Goal: Transaction & Acquisition: Purchase product/service

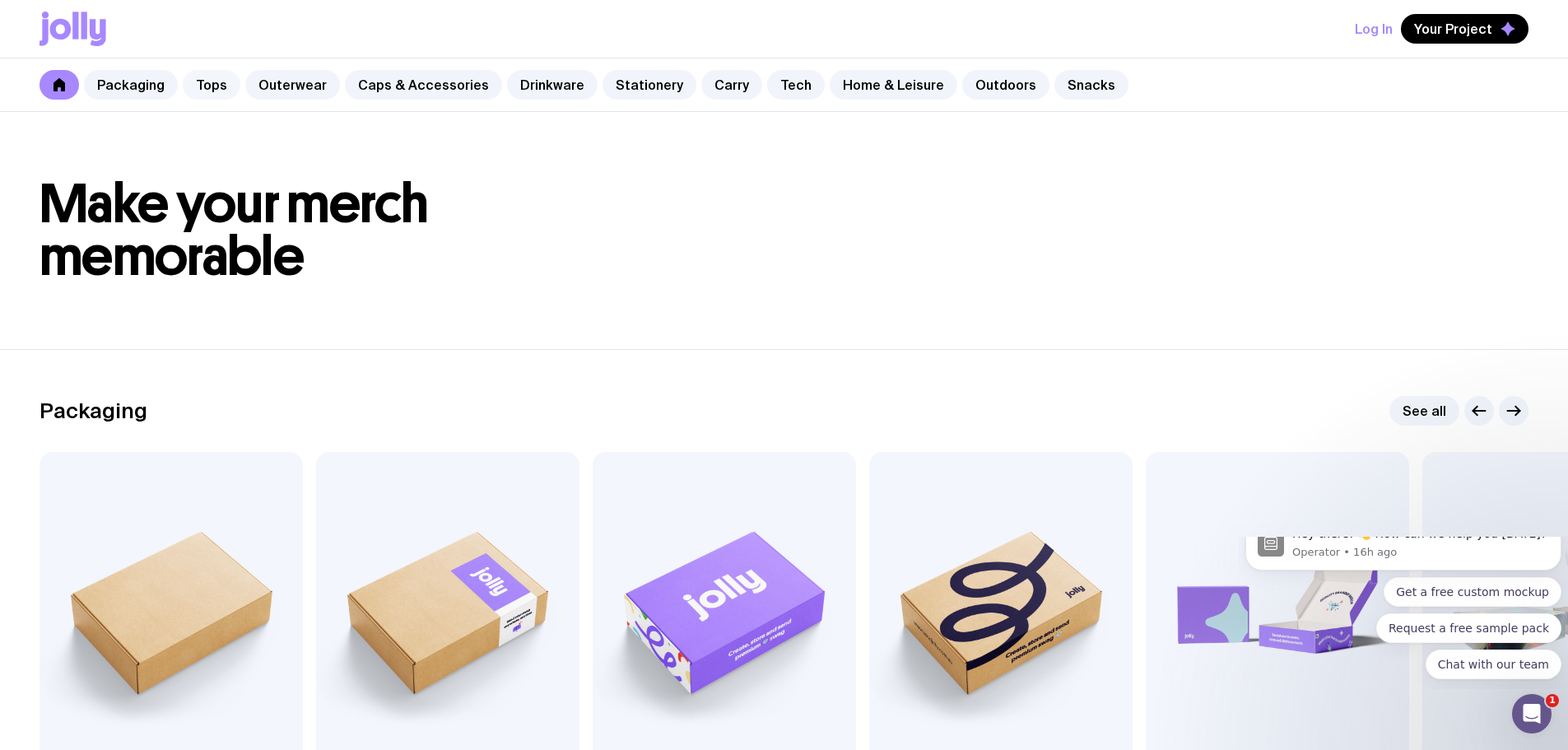
click at [204, 92] on link "Tops" at bounding box center [212, 84] width 58 height 29
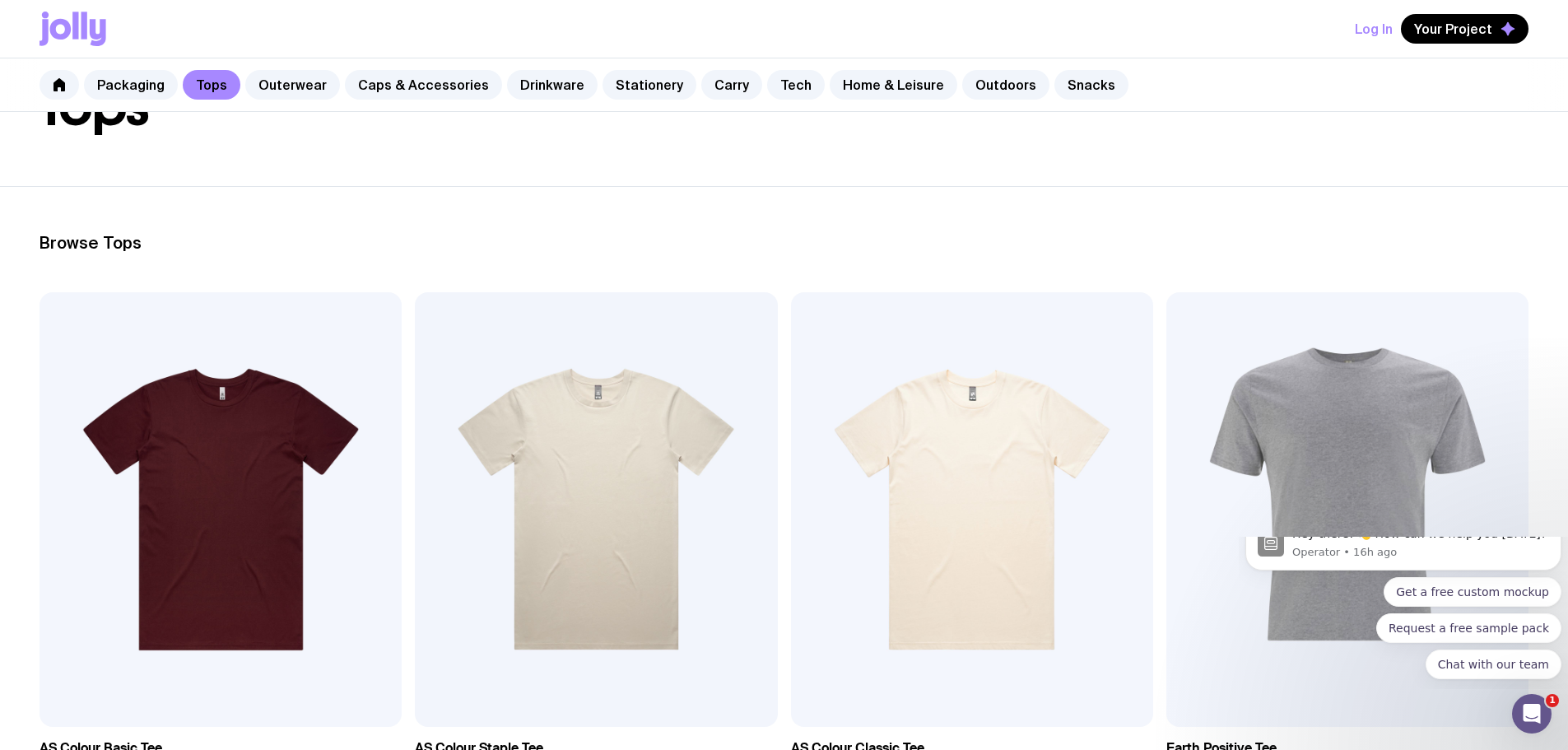
scroll to position [138, 0]
click at [416, 472] on img at bounding box center [596, 508] width 362 height 435
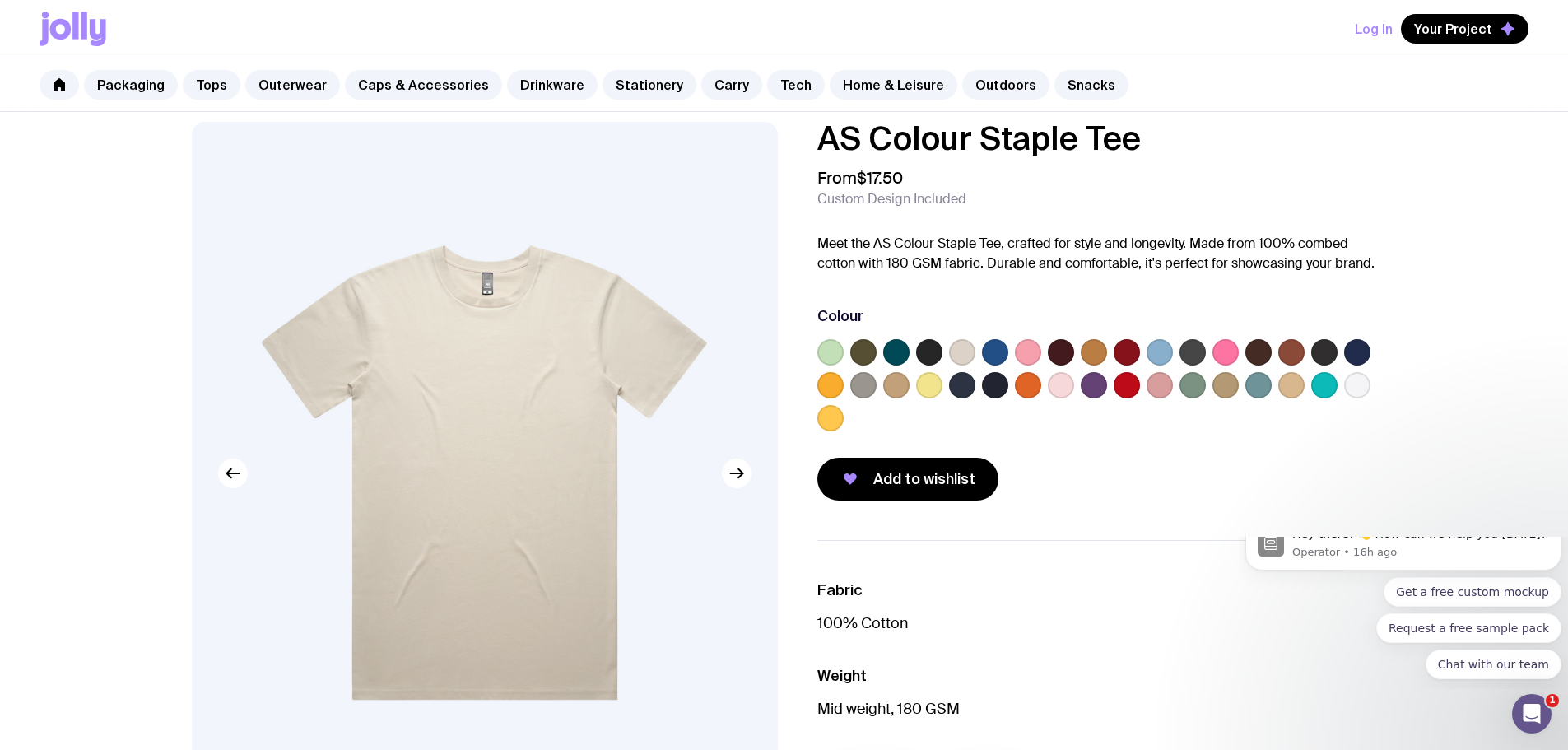
scroll to position [16, 0]
click at [52, 80] on icon at bounding box center [59, 84] width 13 height 13
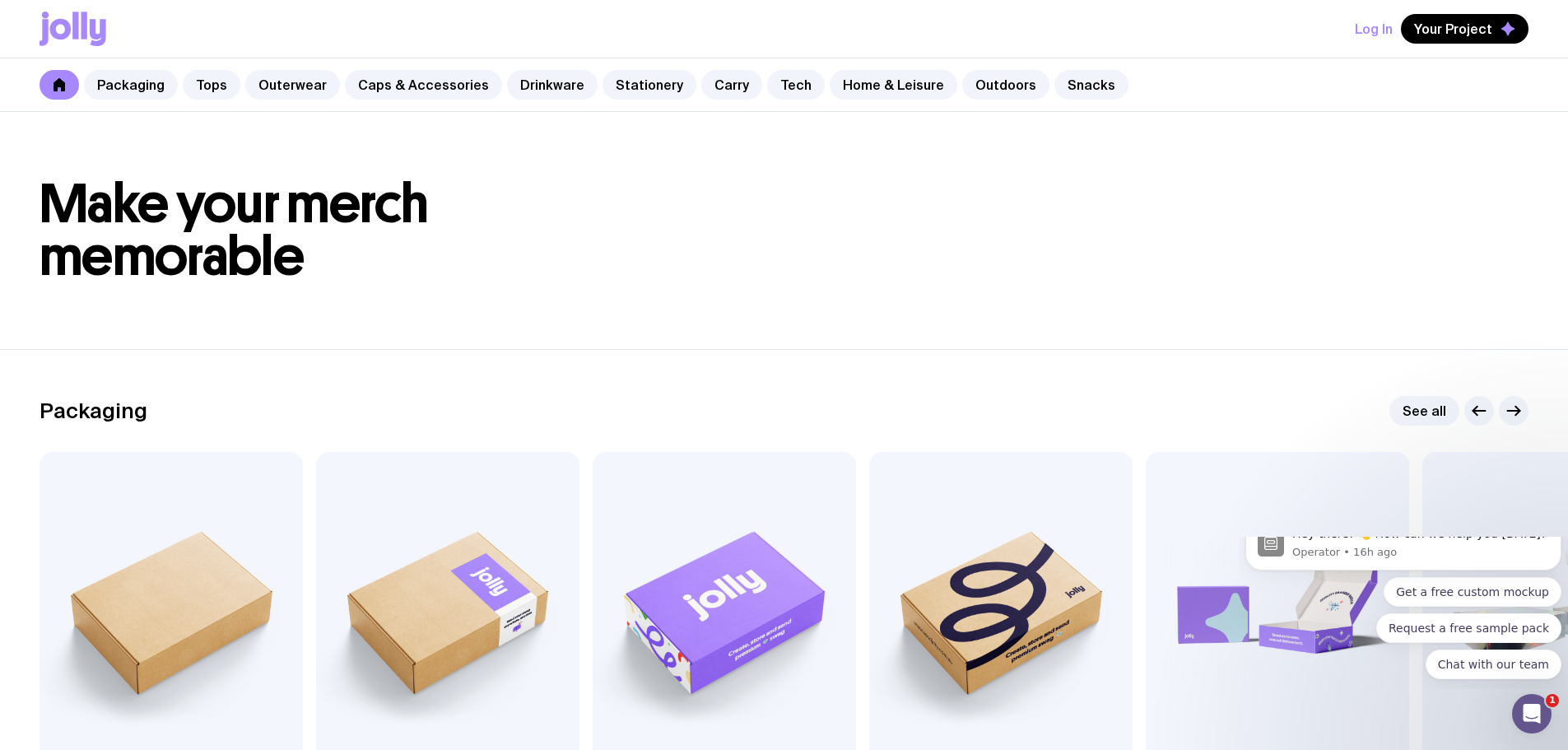
drag, startPoint x: 83, startPoint y: 46, endPoint x: 75, endPoint y: 28, distance: 19.7
click at [75, 28] on div "Log In Your Project" at bounding box center [783, 28] width 1489 height 58
click at [75, 28] on icon at bounding box center [75, 25] width 5 height 28
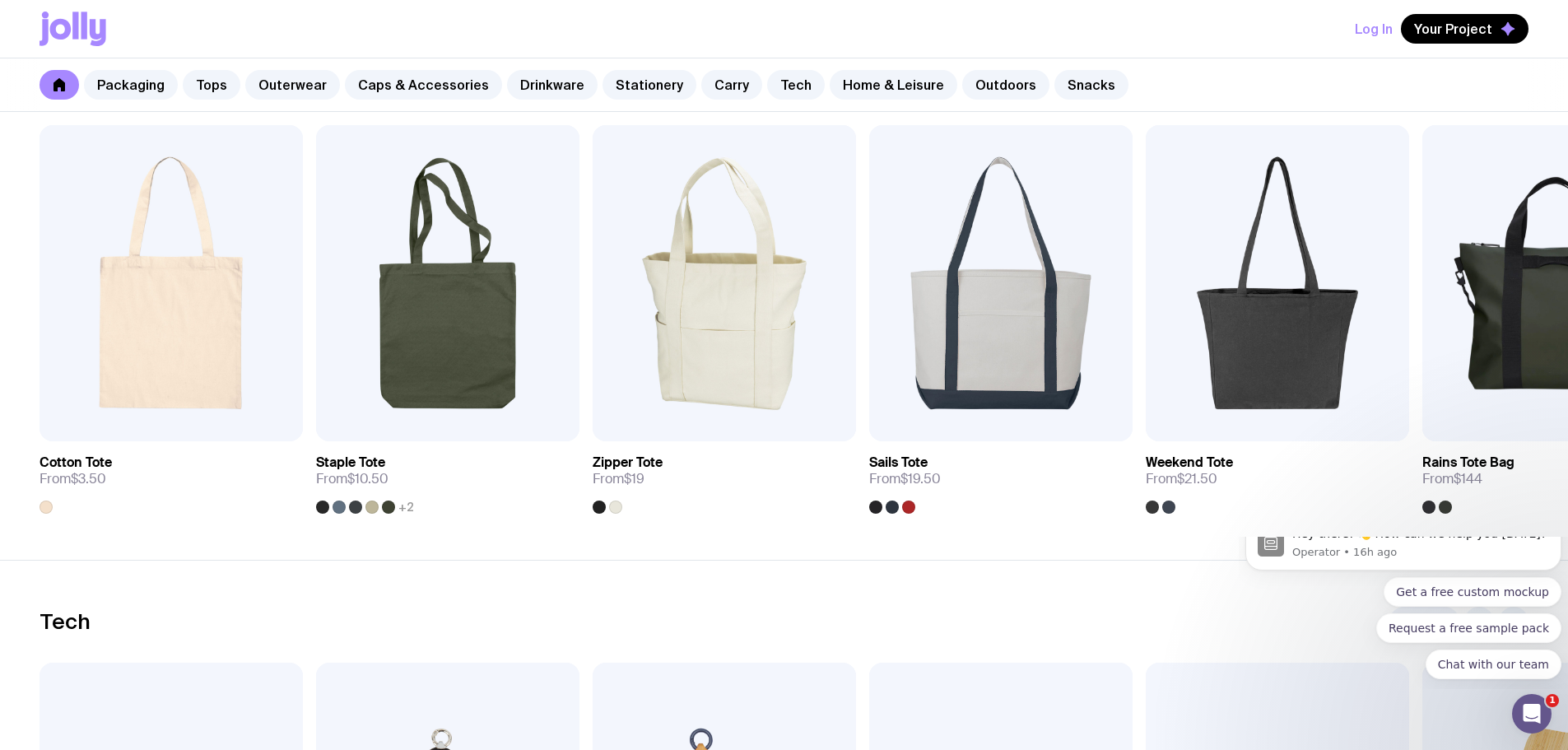
scroll to position [3495, 0]
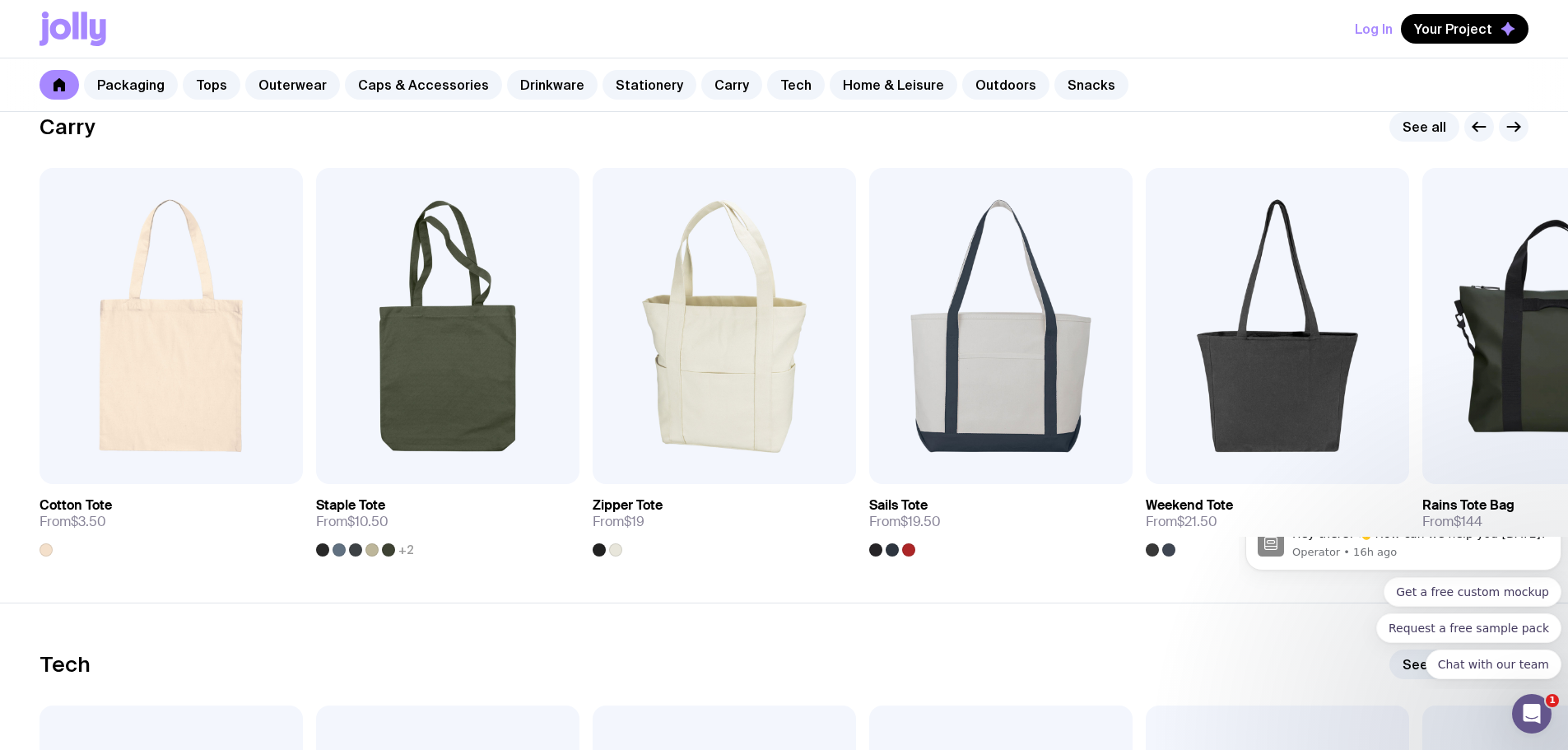
click at [78, 26] on icon at bounding box center [75, 25] width 5 height 28
click at [89, 27] on icon at bounding box center [72, 28] width 67 height 35
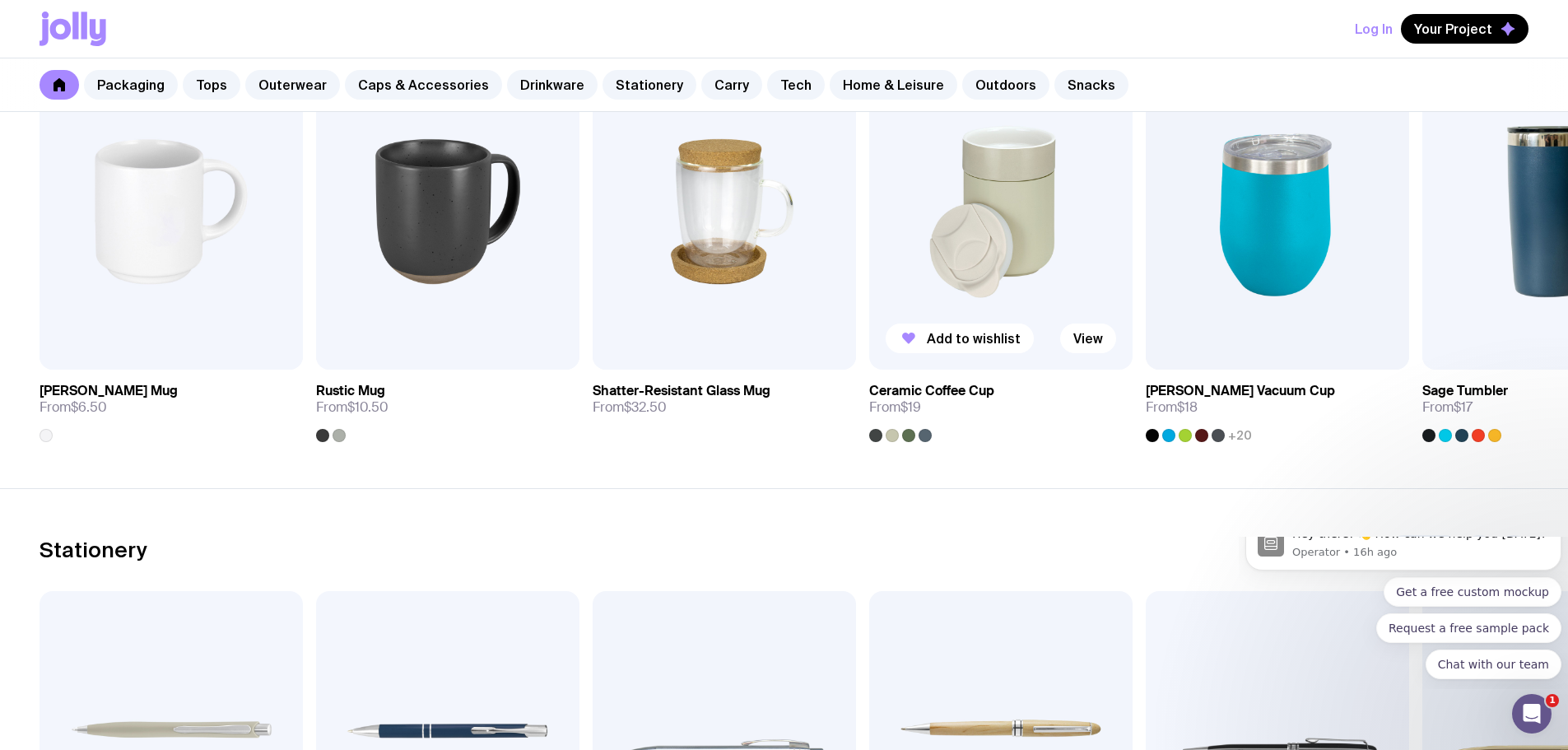
scroll to position [2551, 0]
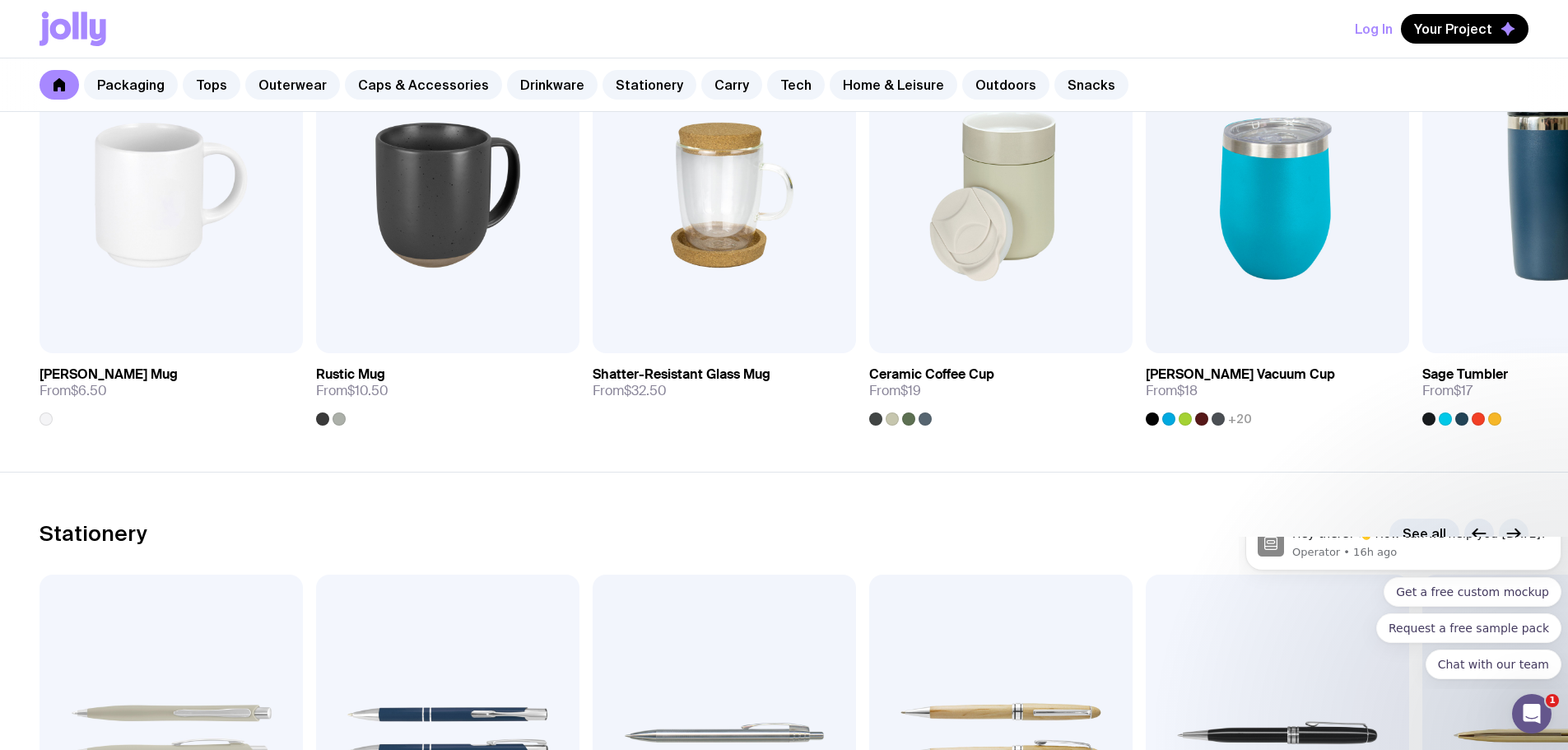
click at [1507, 529] on icon "button" at bounding box center [1514, 533] width 20 height 20
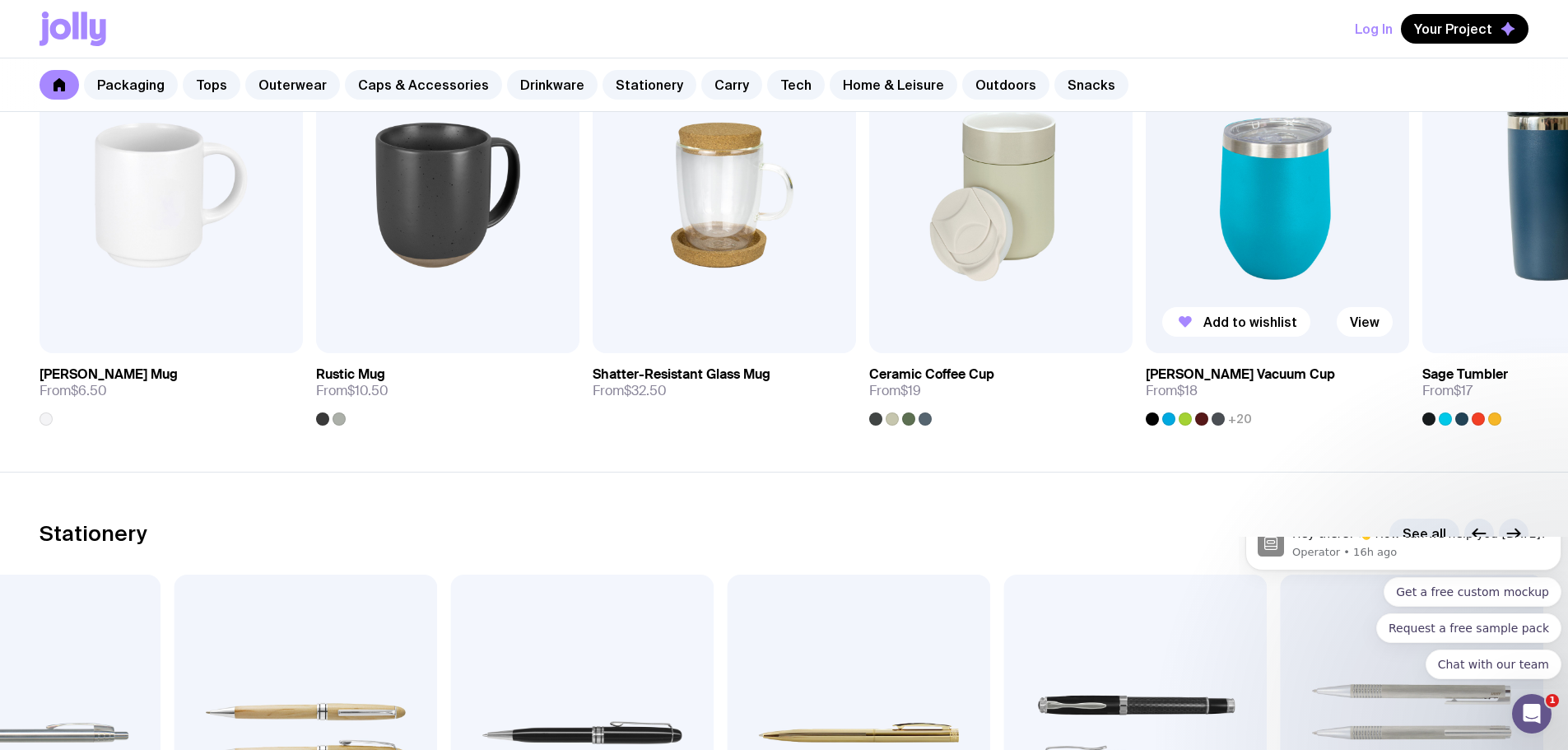
scroll to position [2387, 0]
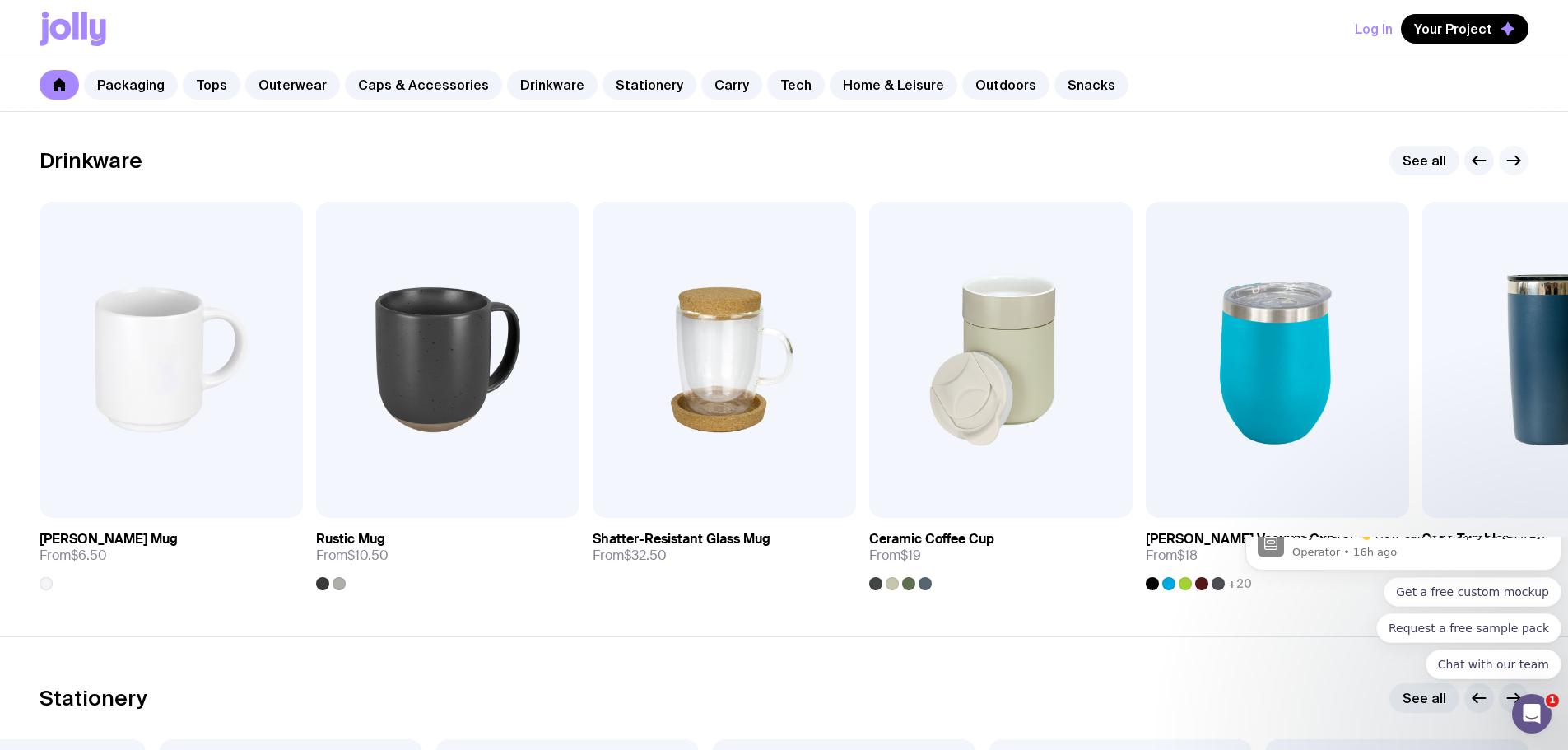
click at [1509, 159] on icon "button" at bounding box center [1514, 160] width 20 height 20
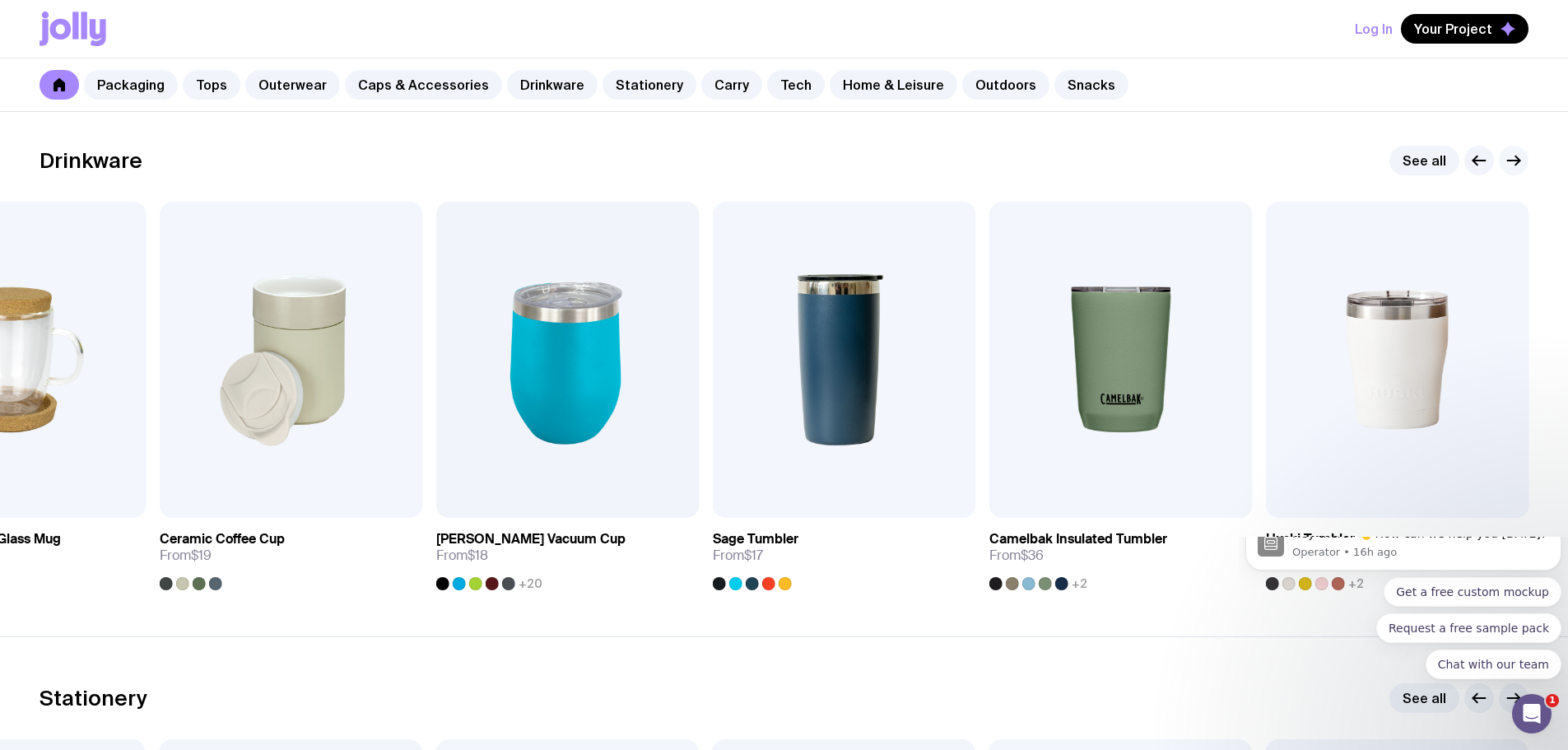
click at [1509, 159] on icon "button" at bounding box center [1514, 160] width 20 height 20
click at [1512, 164] on icon "button" at bounding box center [1514, 160] width 20 height 20
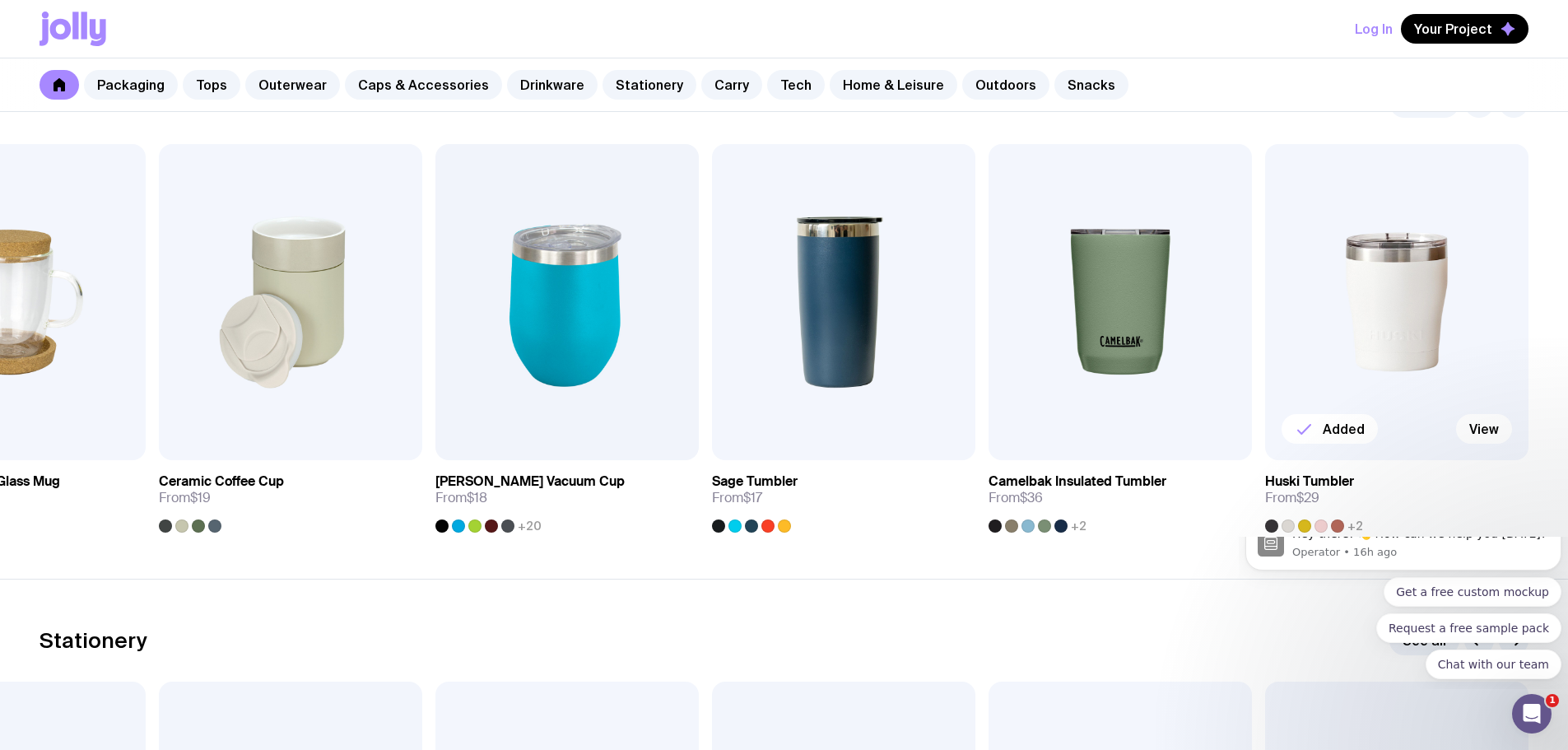
scroll to position [2469, 0]
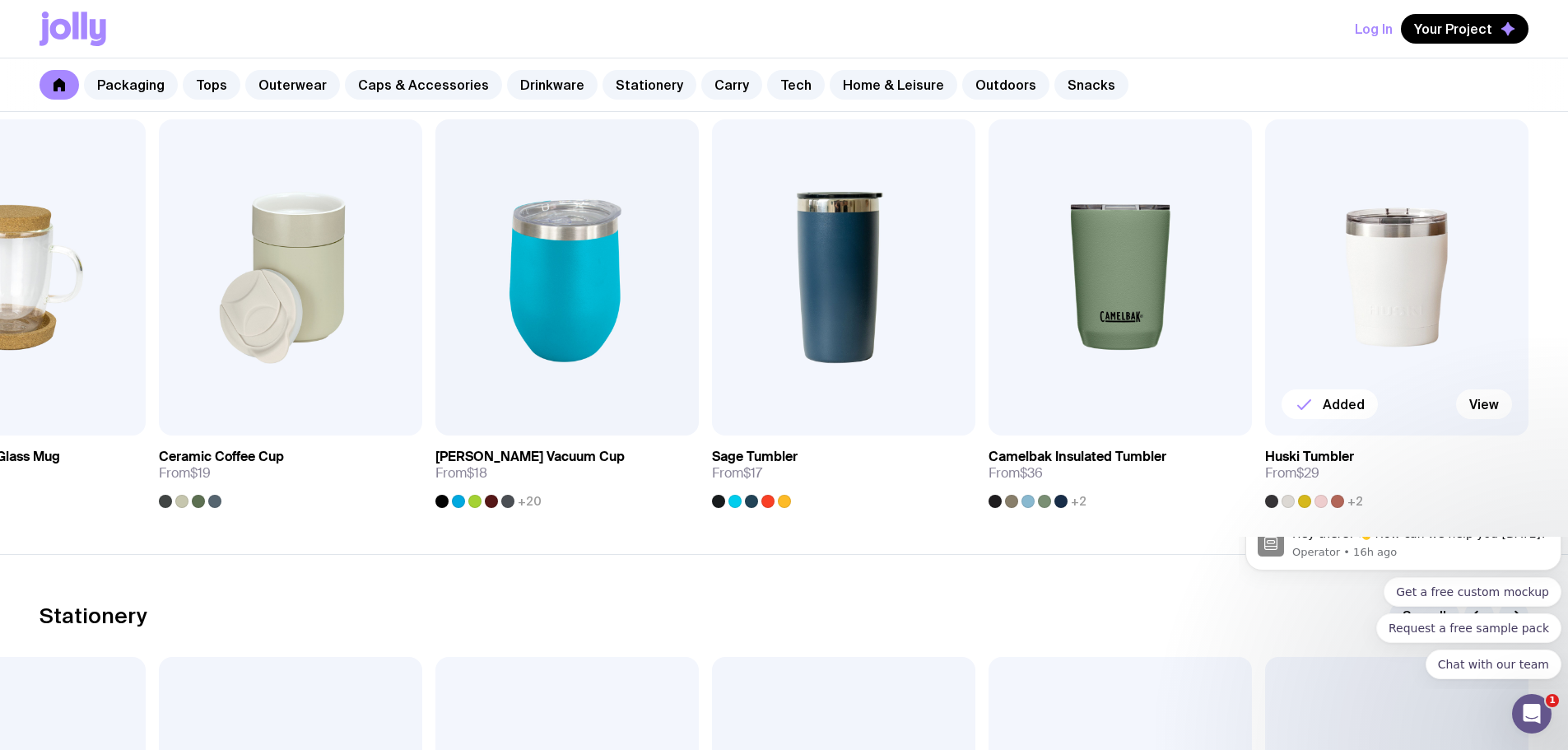
click at [1394, 309] on img at bounding box center [1396, 277] width 263 height 316
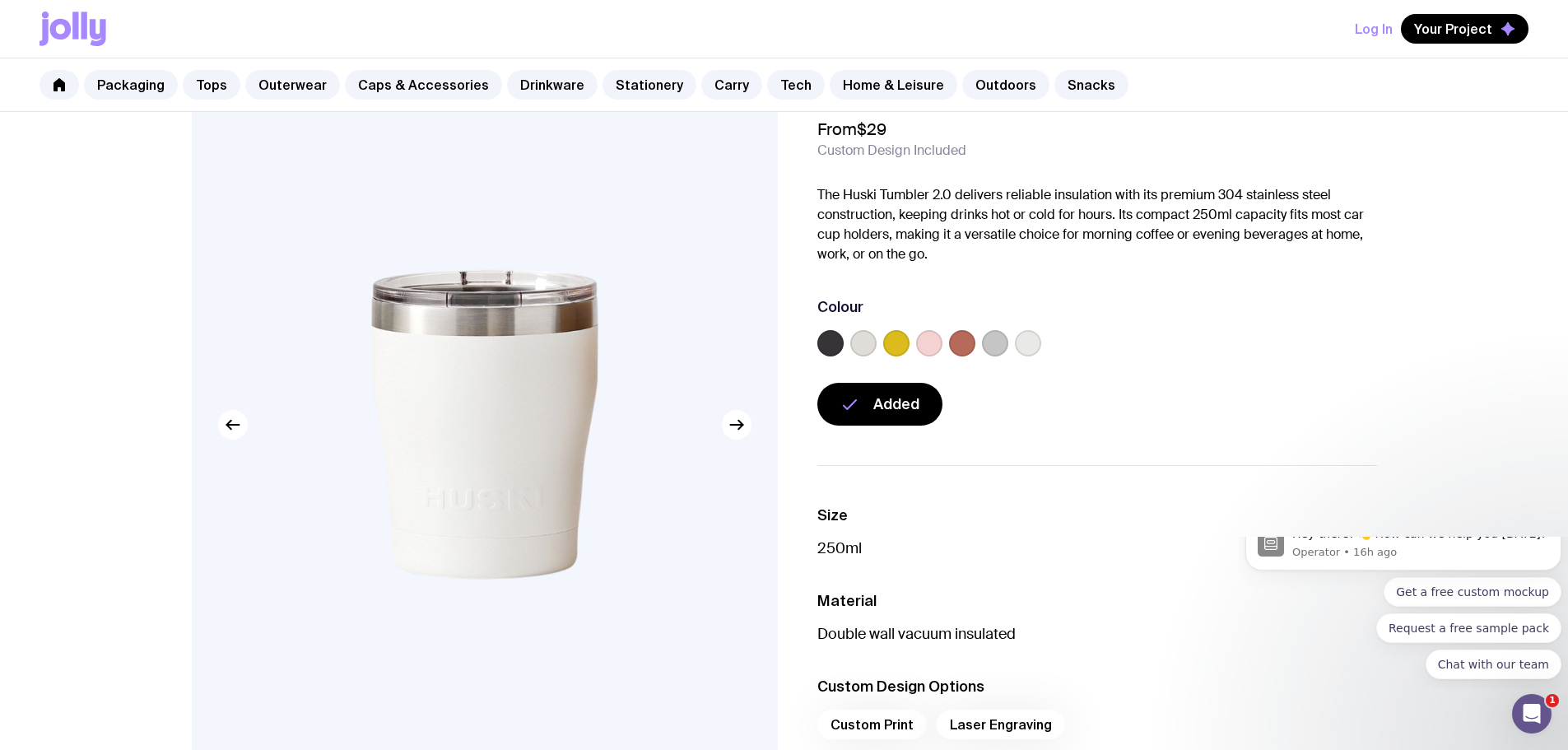
scroll to position [83, 0]
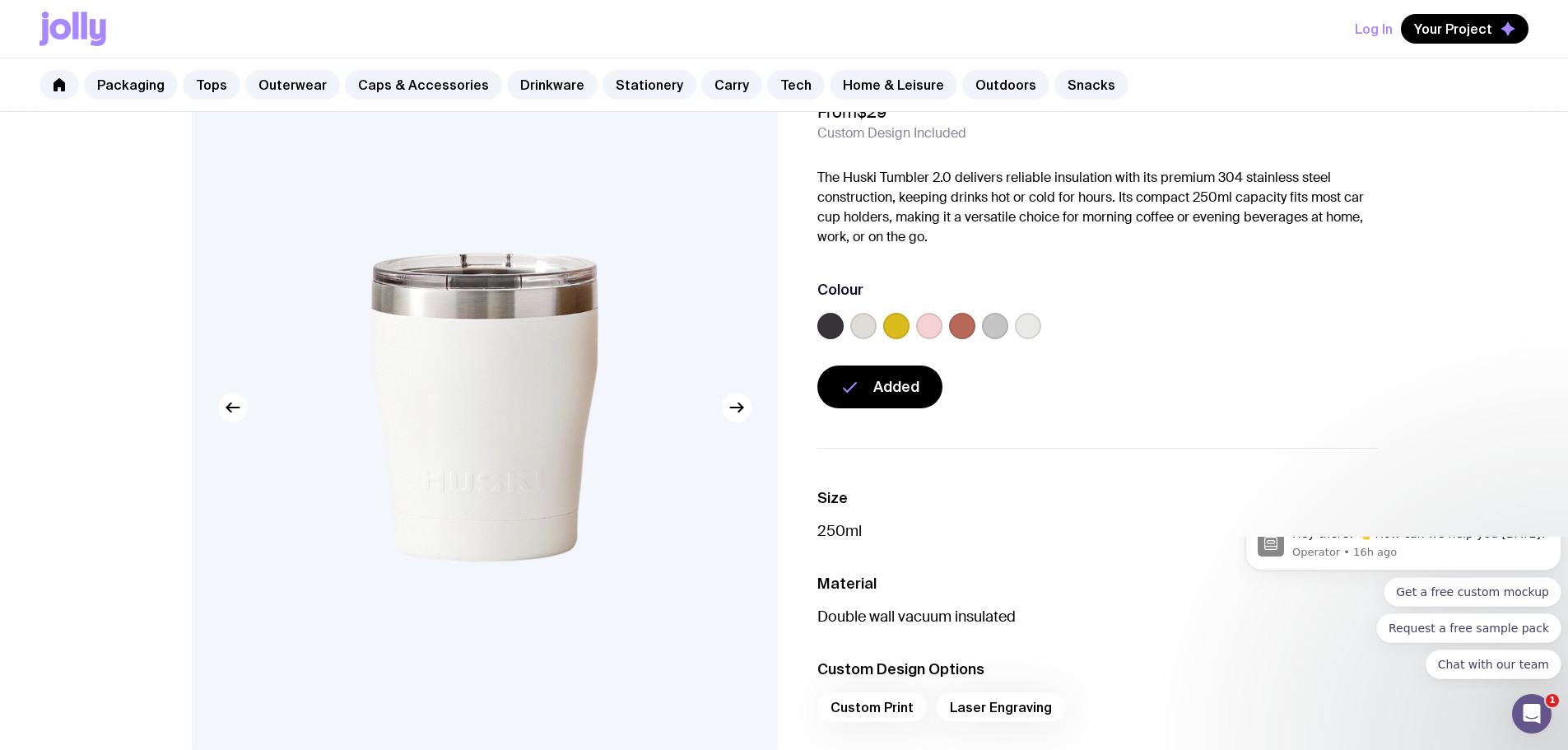
click at [832, 326] on label at bounding box center [831, 326] width 27 height 27
click at [0, 0] on input "radio" at bounding box center [0, 0] width 0 height 0
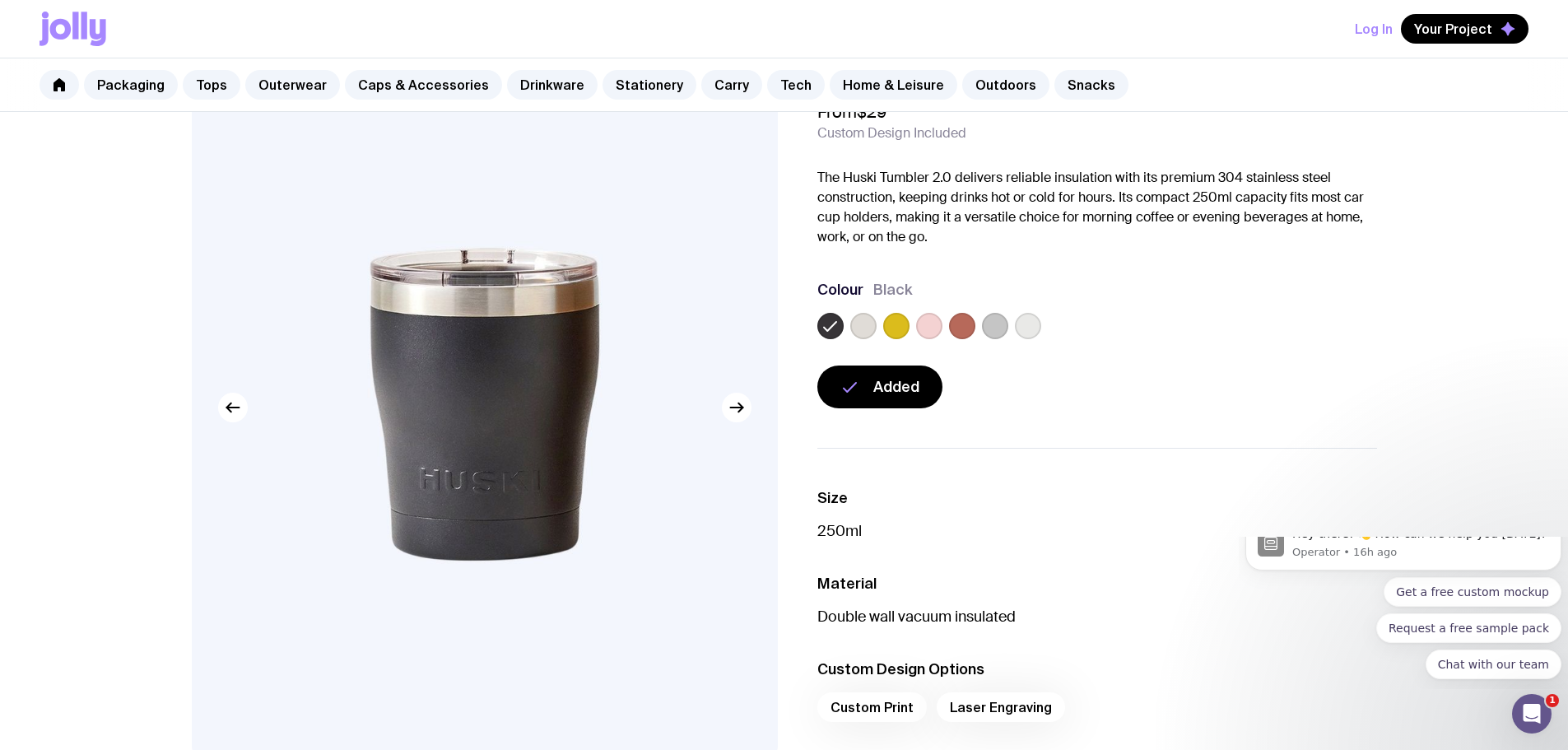
click at [928, 326] on label at bounding box center [930, 326] width 27 height 27
click at [0, 0] on input "radio" at bounding box center [0, 0] width 0 height 0
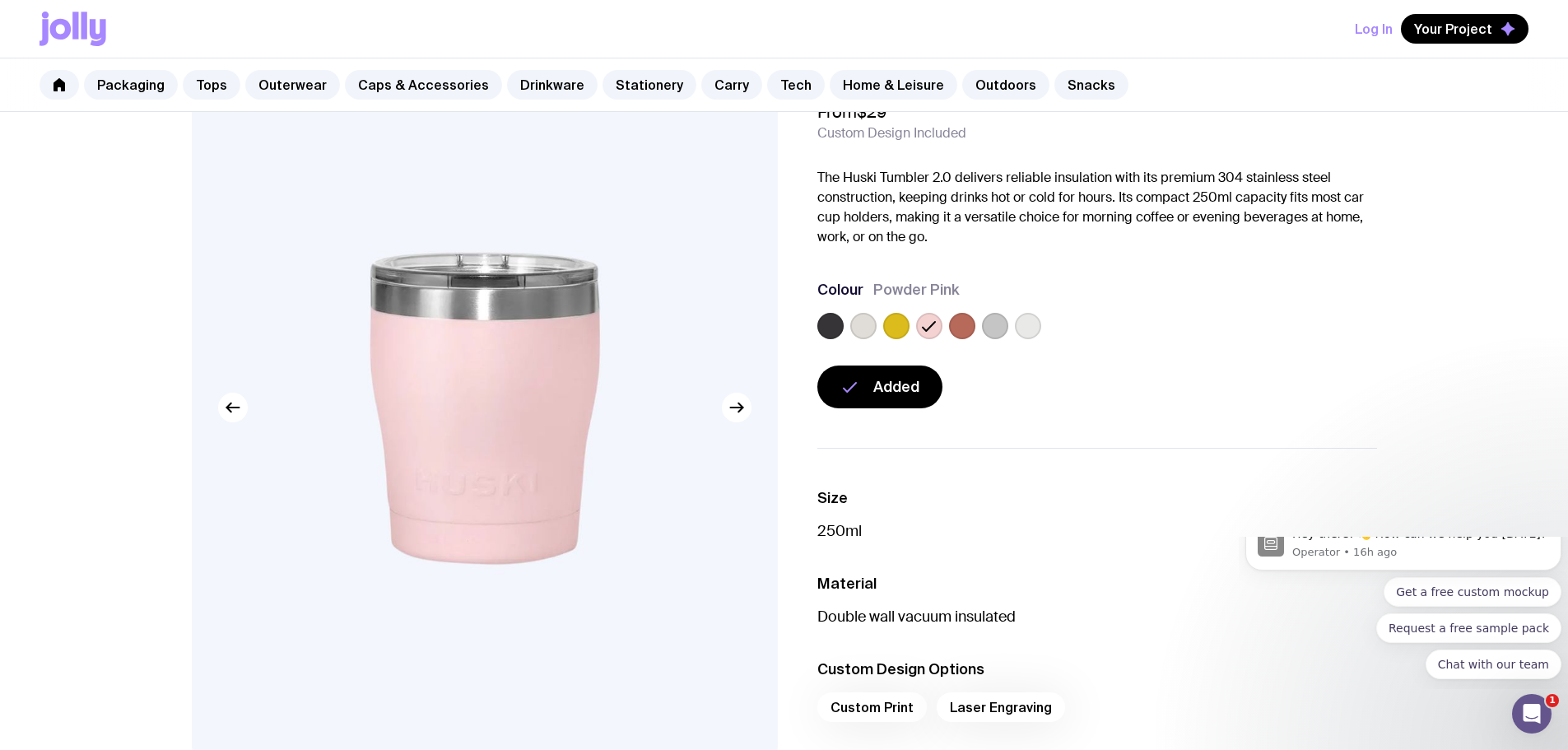
click at [955, 328] on label at bounding box center [963, 326] width 27 height 27
click at [0, 0] on input "radio" at bounding box center [0, 0] width 0 height 0
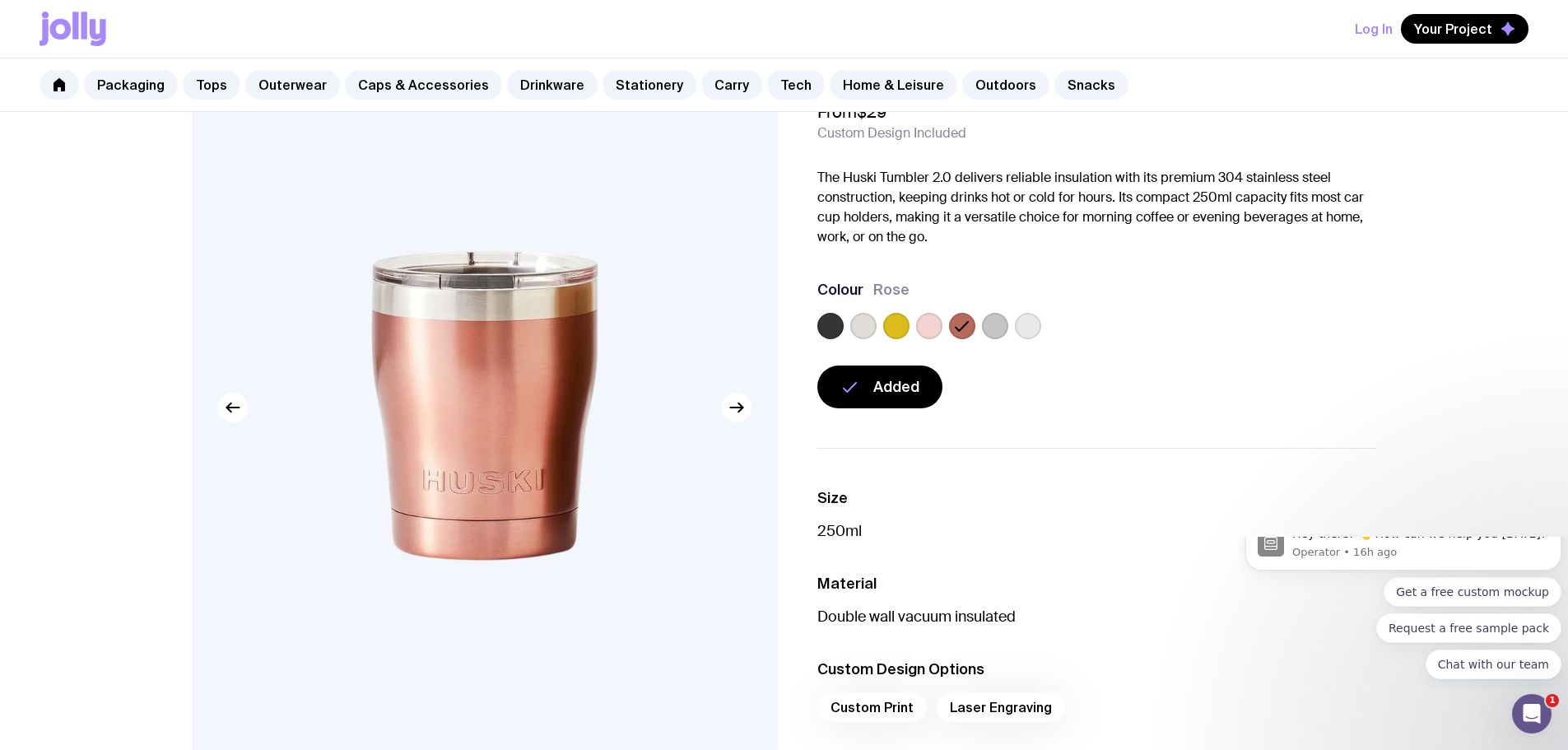
click at [865, 329] on label at bounding box center [864, 326] width 27 height 27
click at [0, 0] on input "radio" at bounding box center [0, 0] width 0 height 0
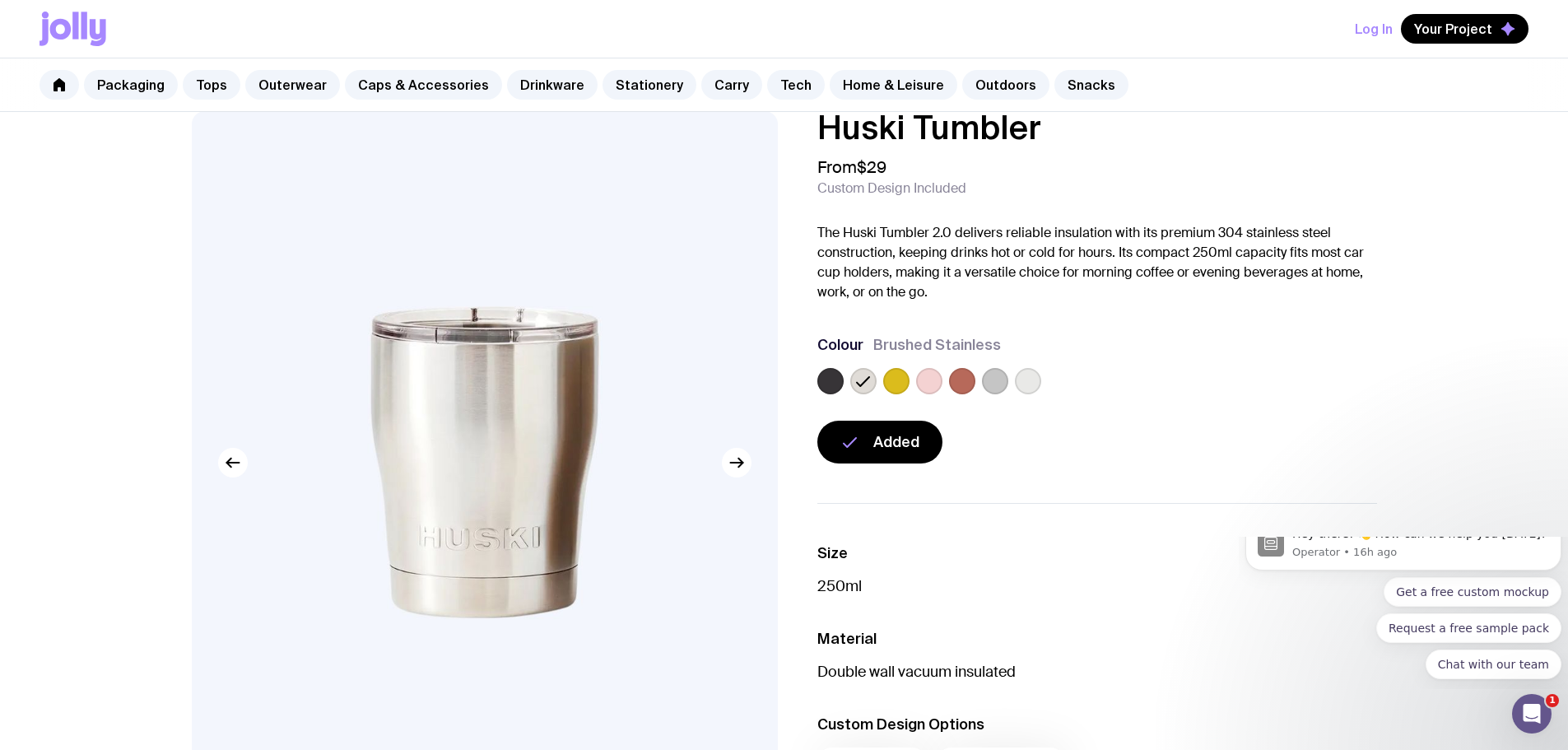
scroll to position [0, 0]
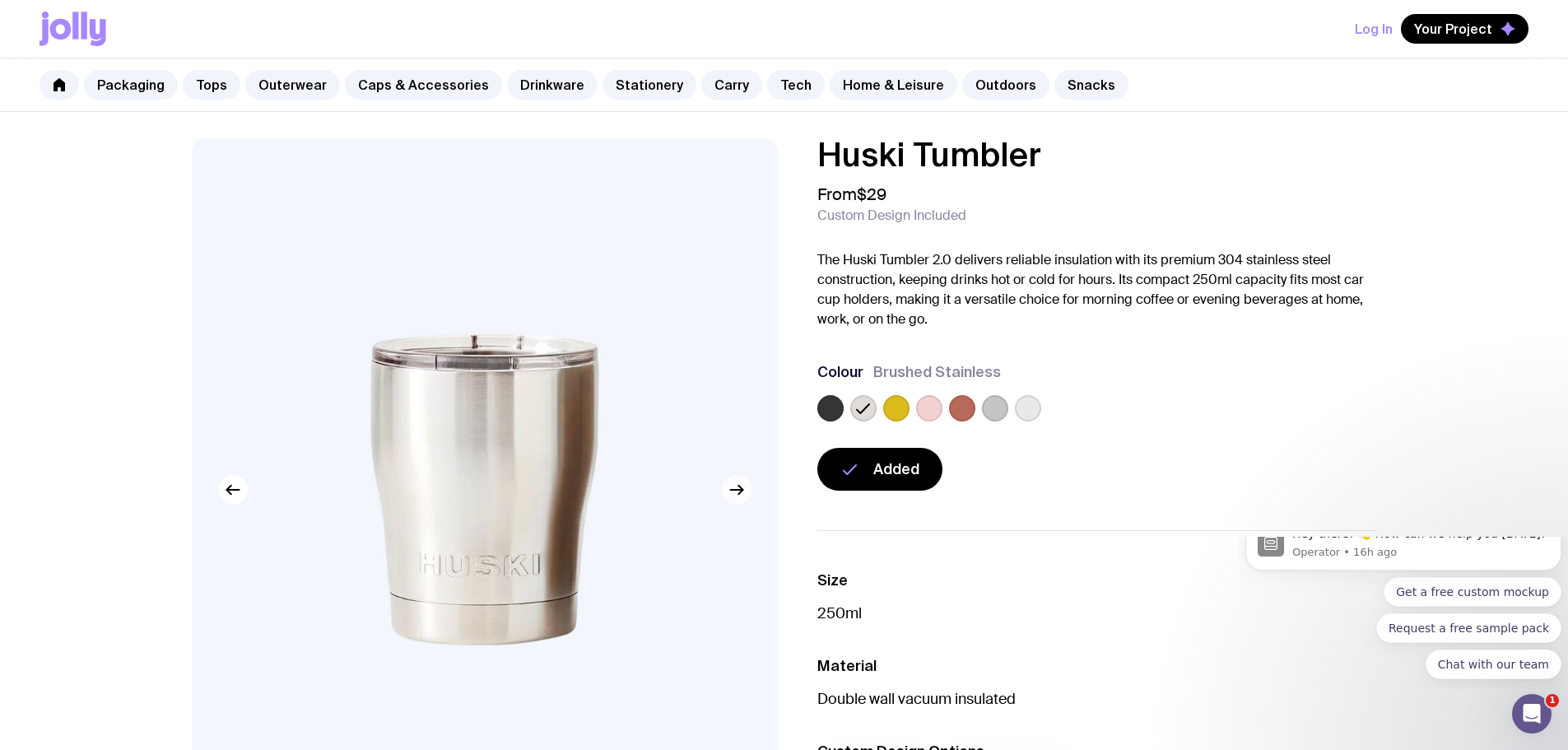
click at [737, 485] on icon "button" at bounding box center [737, 490] width 20 height 20
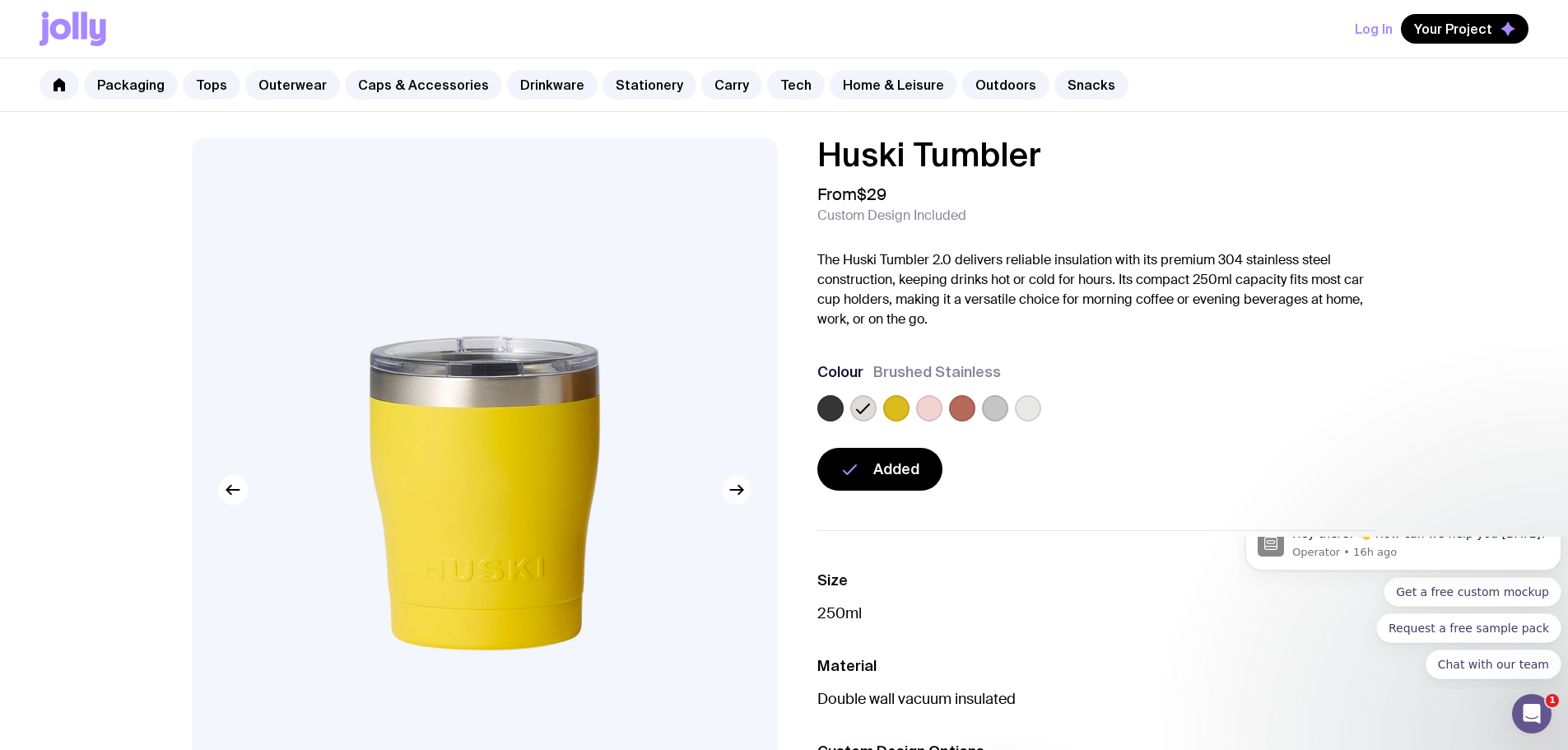
click at [737, 487] on icon "button" at bounding box center [737, 490] width 20 height 20
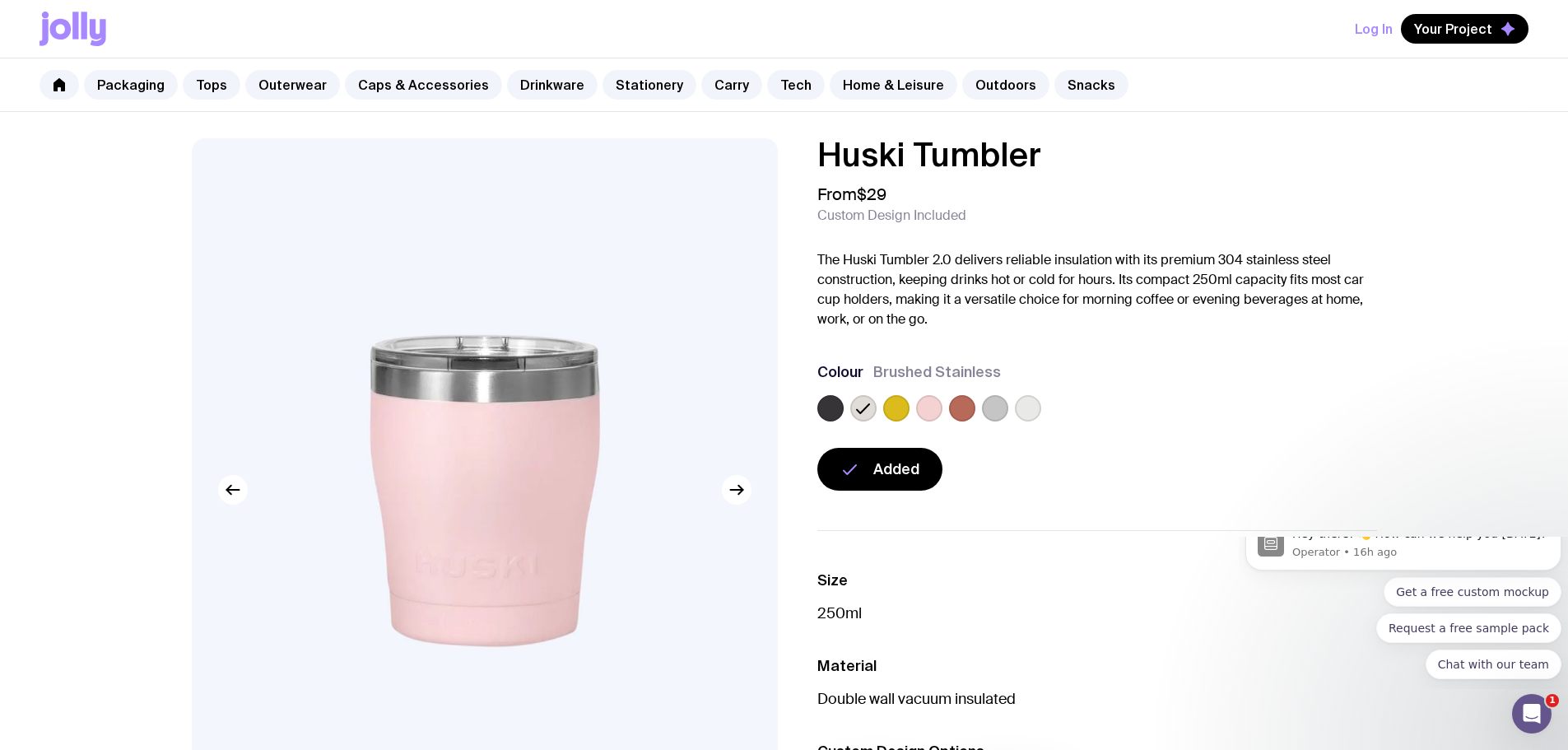
click at [863, 411] on icon at bounding box center [863, 409] width 12 height 9
click at [0, 0] on input "radio" at bounding box center [0, 0] width 0 height 0
click at [999, 412] on label at bounding box center [996, 409] width 27 height 27
click at [0, 0] on input "radio" at bounding box center [0, 0] width 0 height 0
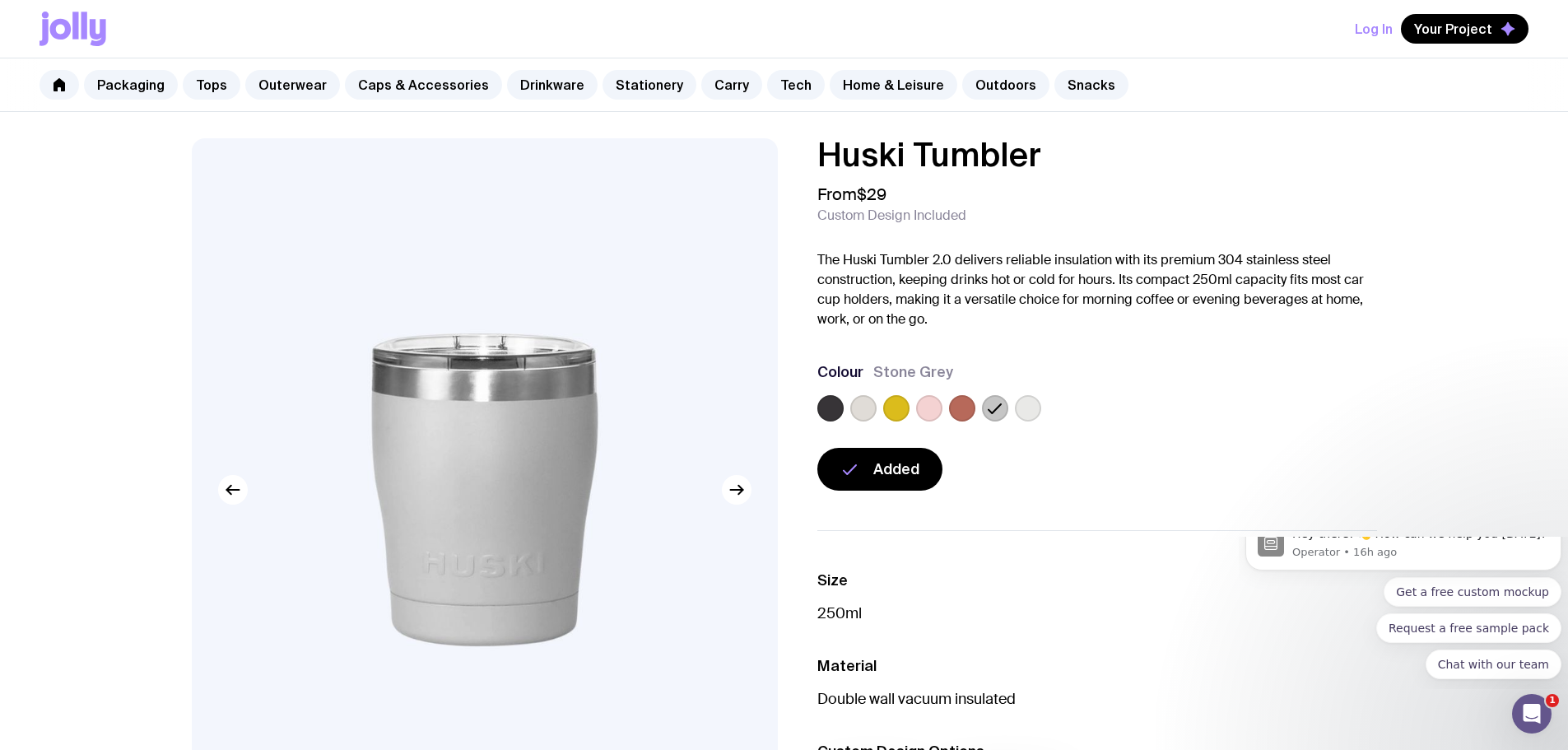
click at [1030, 413] on label at bounding box center [1028, 409] width 27 height 27
click at [0, 0] on input "radio" at bounding box center [0, 0] width 0 height 0
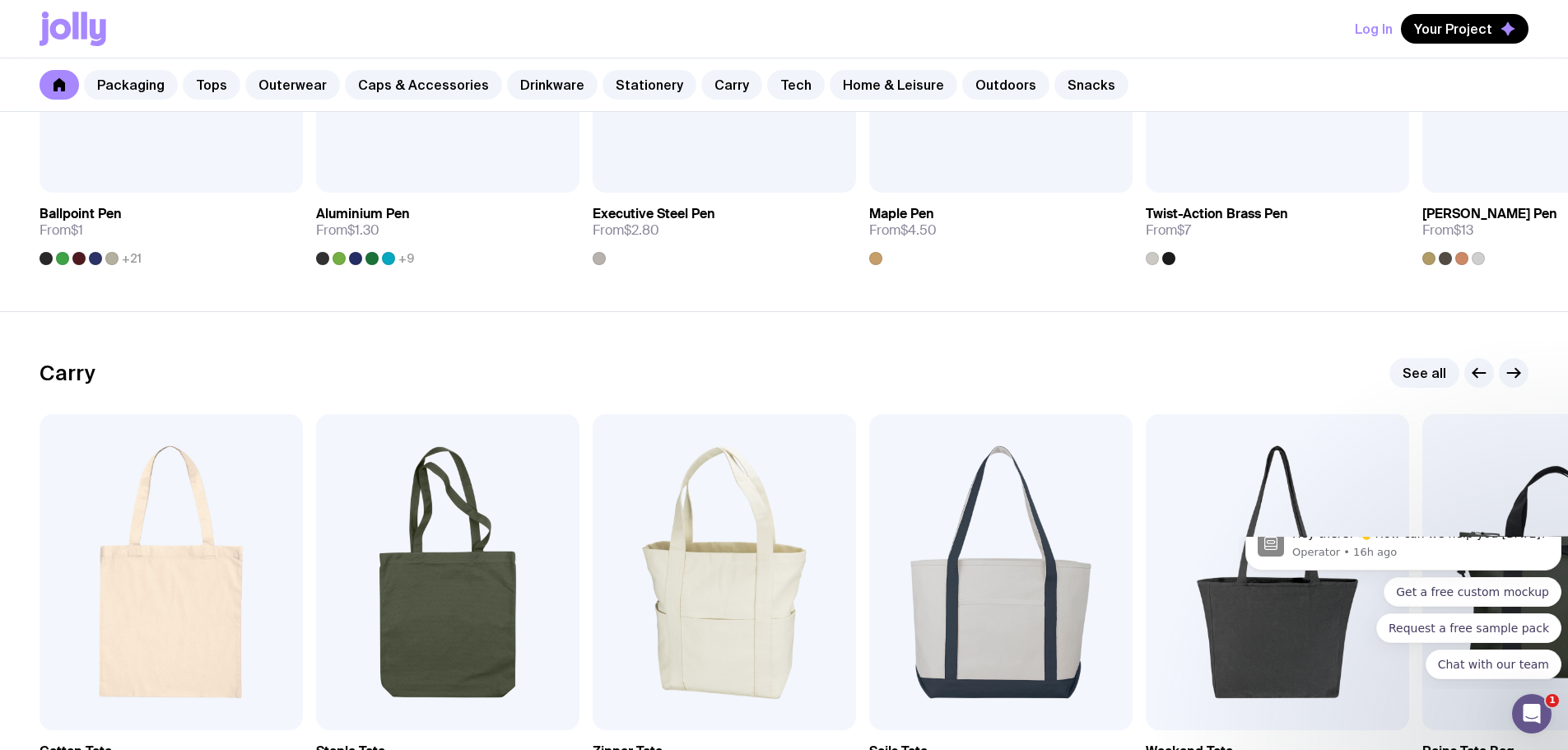
scroll to position [3412, 0]
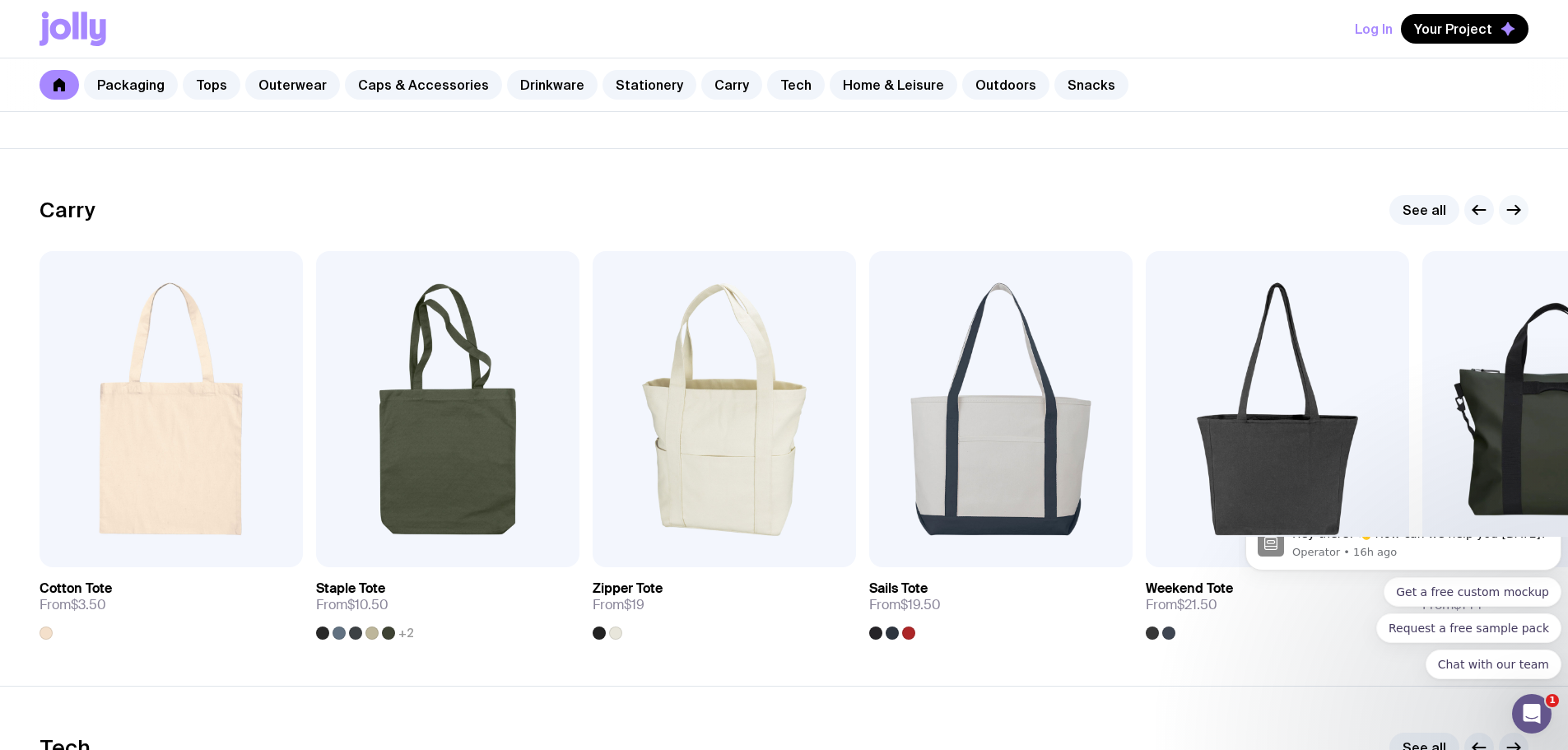
click at [1516, 212] on icon "button" at bounding box center [1514, 210] width 20 height 20
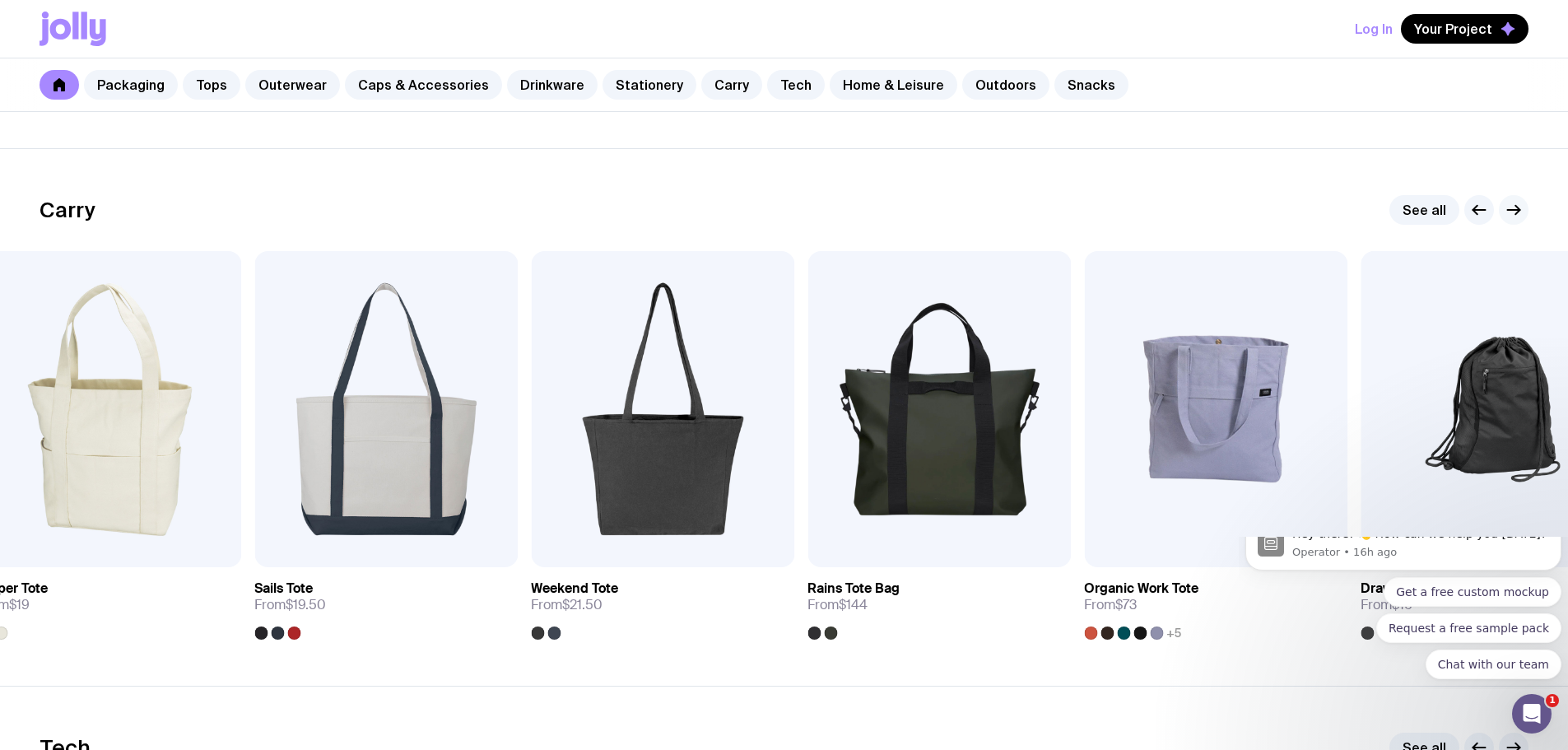
click at [1516, 212] on icon "button" at bounding box center [1514, 210] width 20 height 20
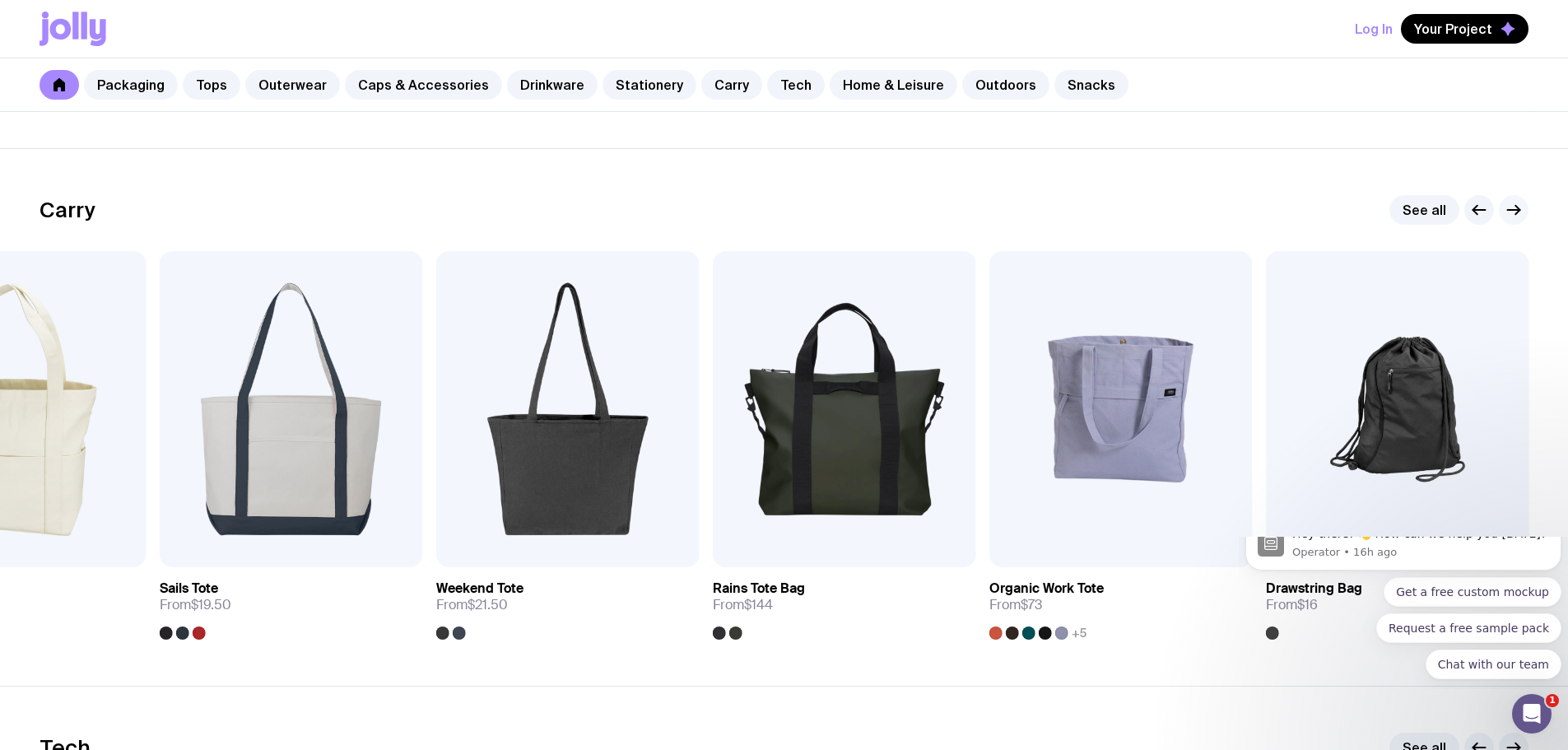
click at [1516, 206] on icon "button" at bounding box center [1514, 210] width 20 height 20
click at [1475, 211] on g "button" at bounding box center [1480, 211] width 12 height 9
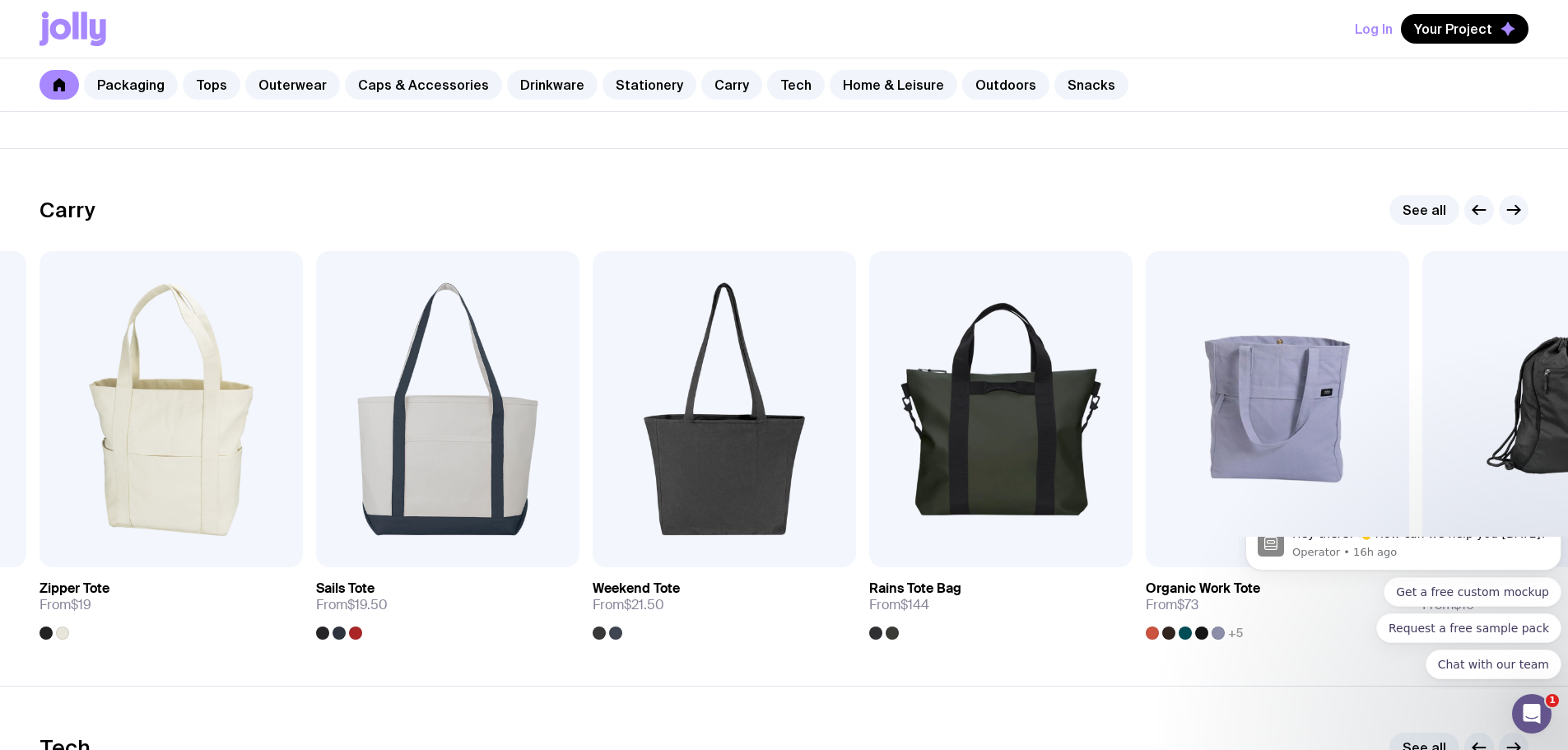
scroll to position [3988, 0]
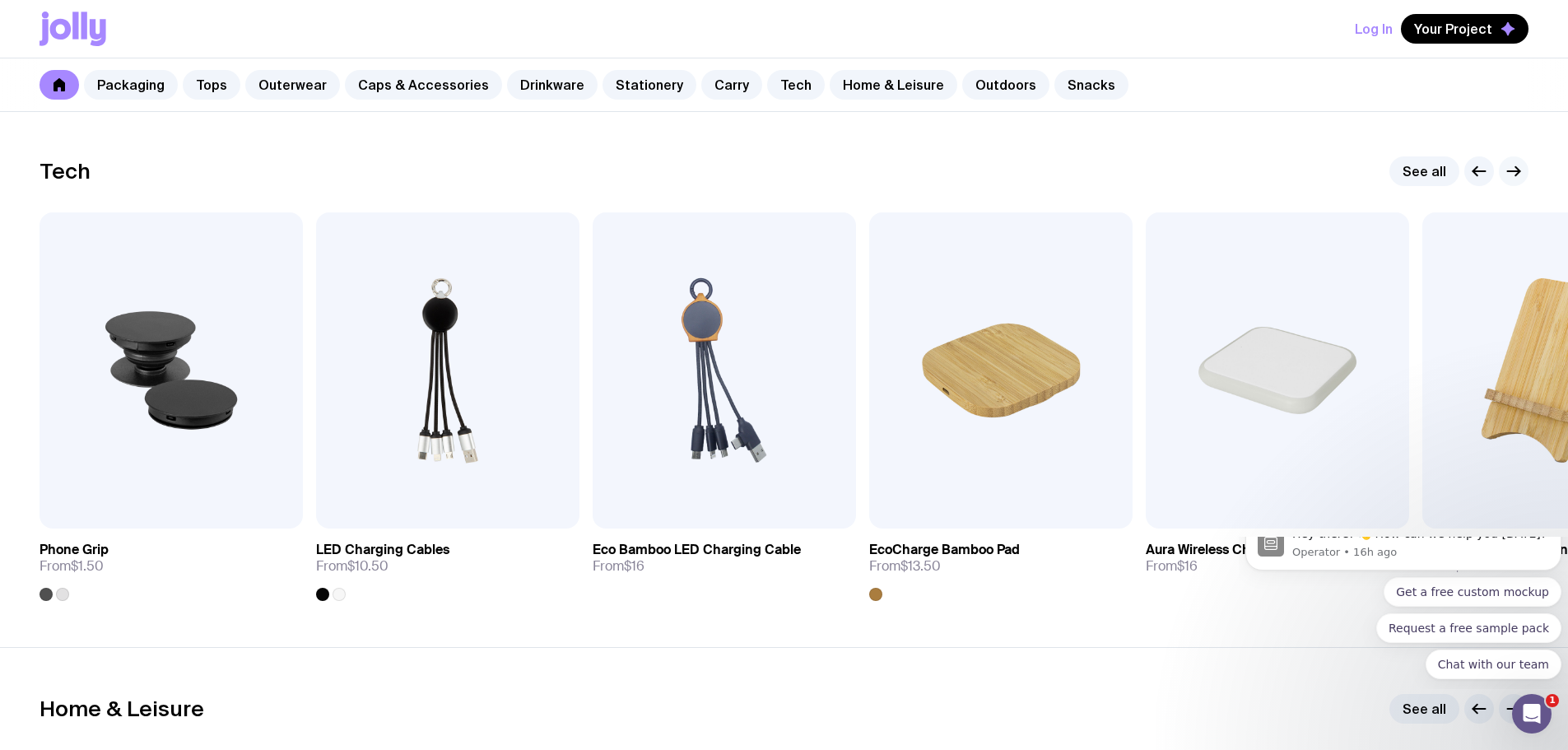
click at [1509, 165] on icon "button" at bounding box center [1514, 172] width 20 height 20
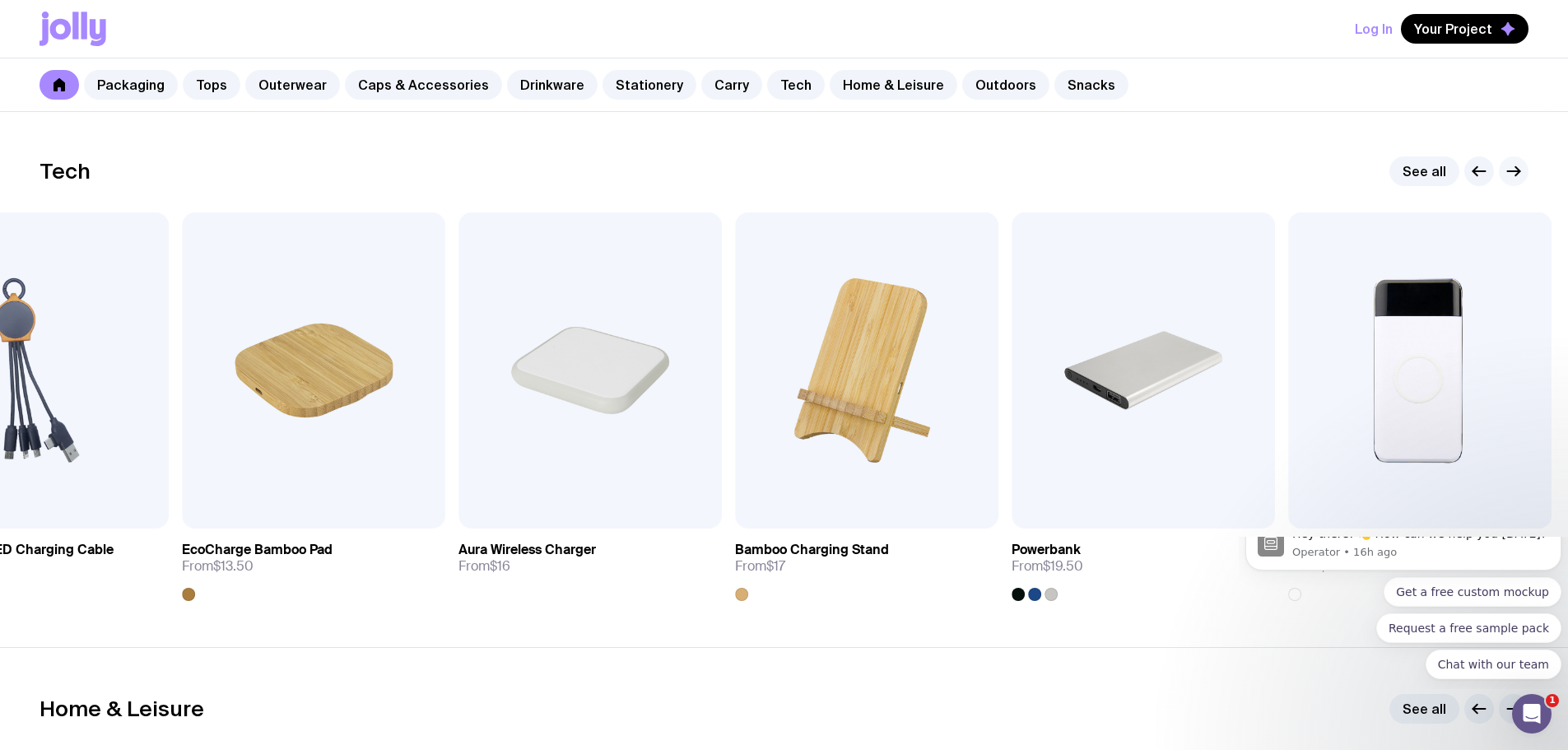
click at [1512, 170] on icon "button" at bounding box center [1514, 172] width 20 height 20
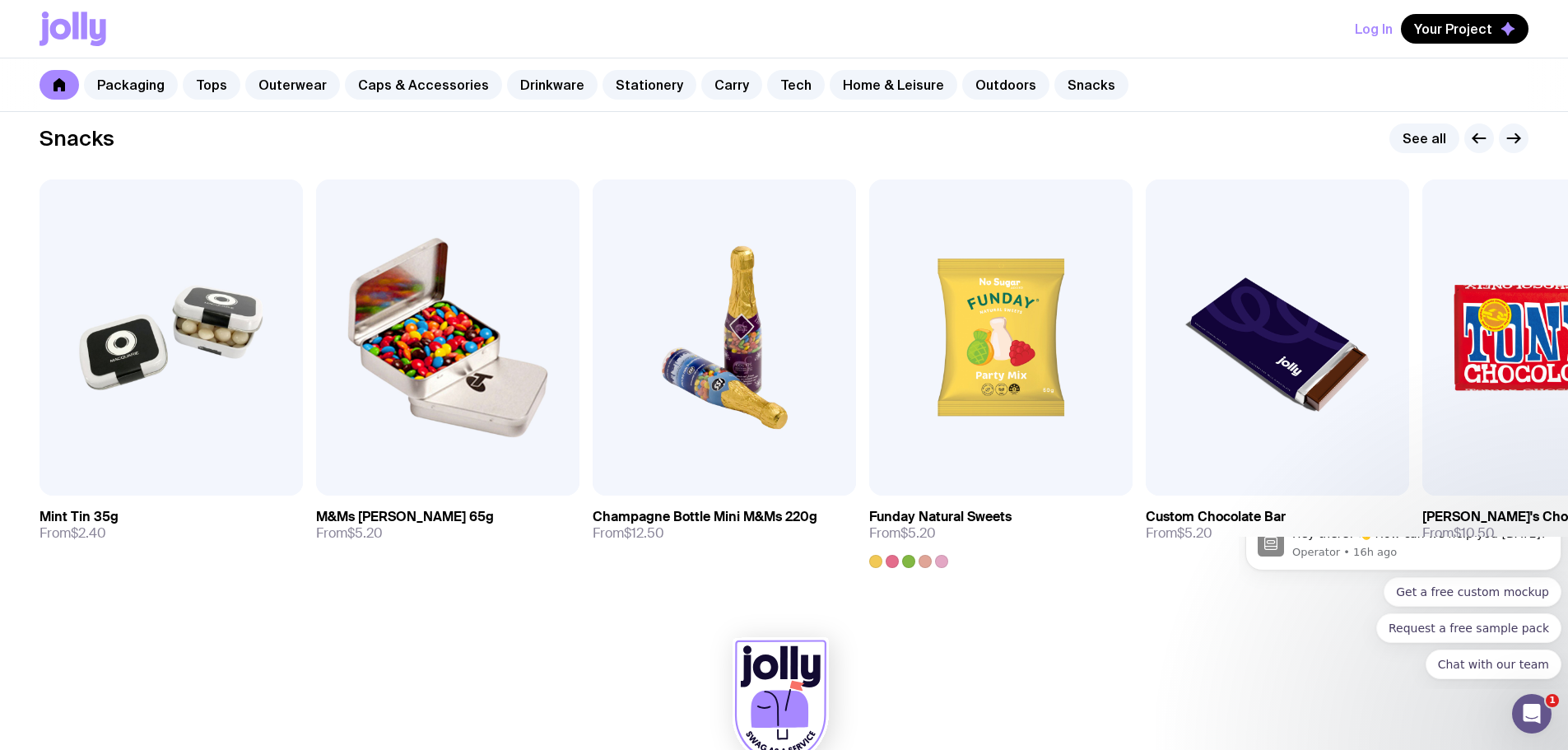
scroll to position [5597, 0]
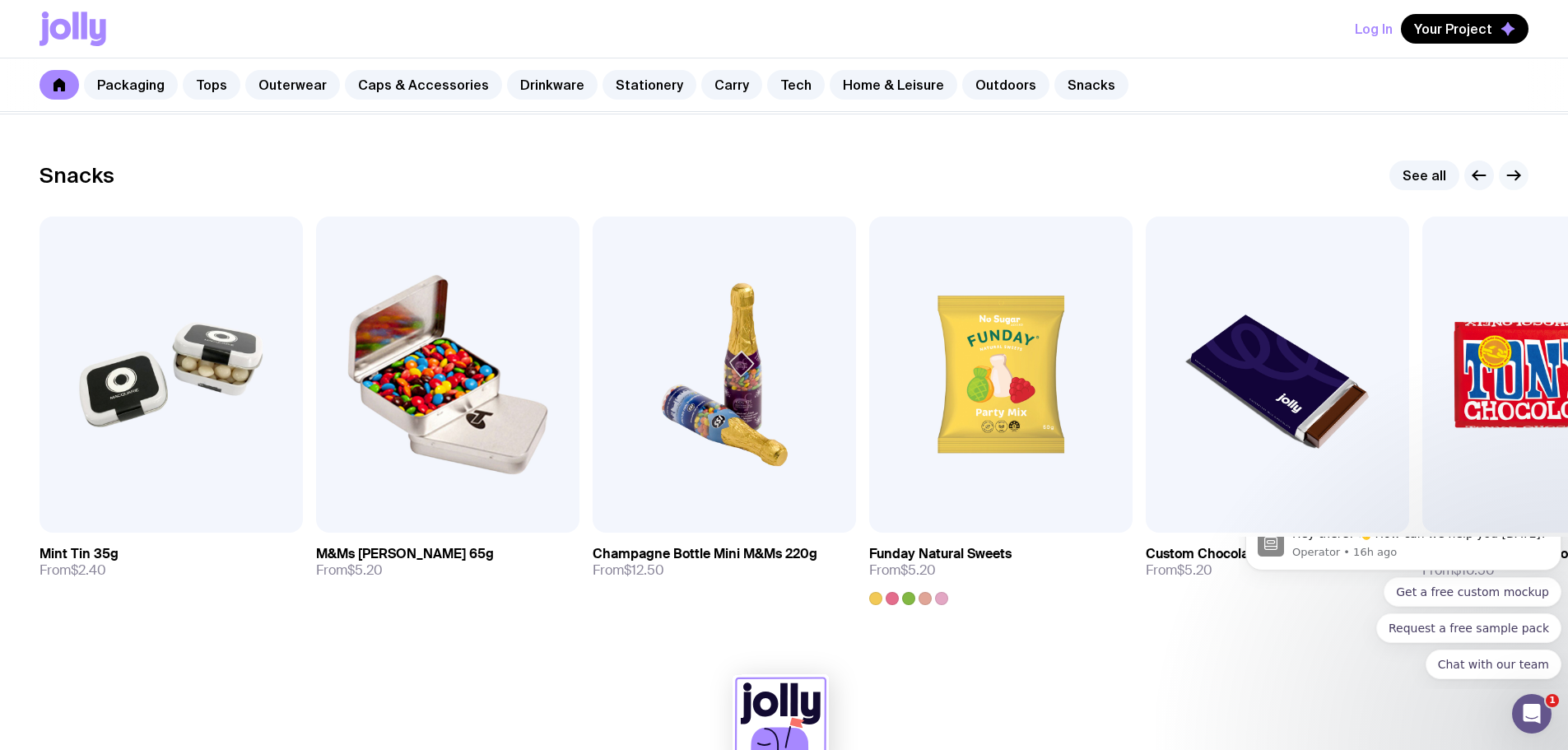
click at [1520, 174] on g "button" at bounding box center [1515, 176] width 12 height 9
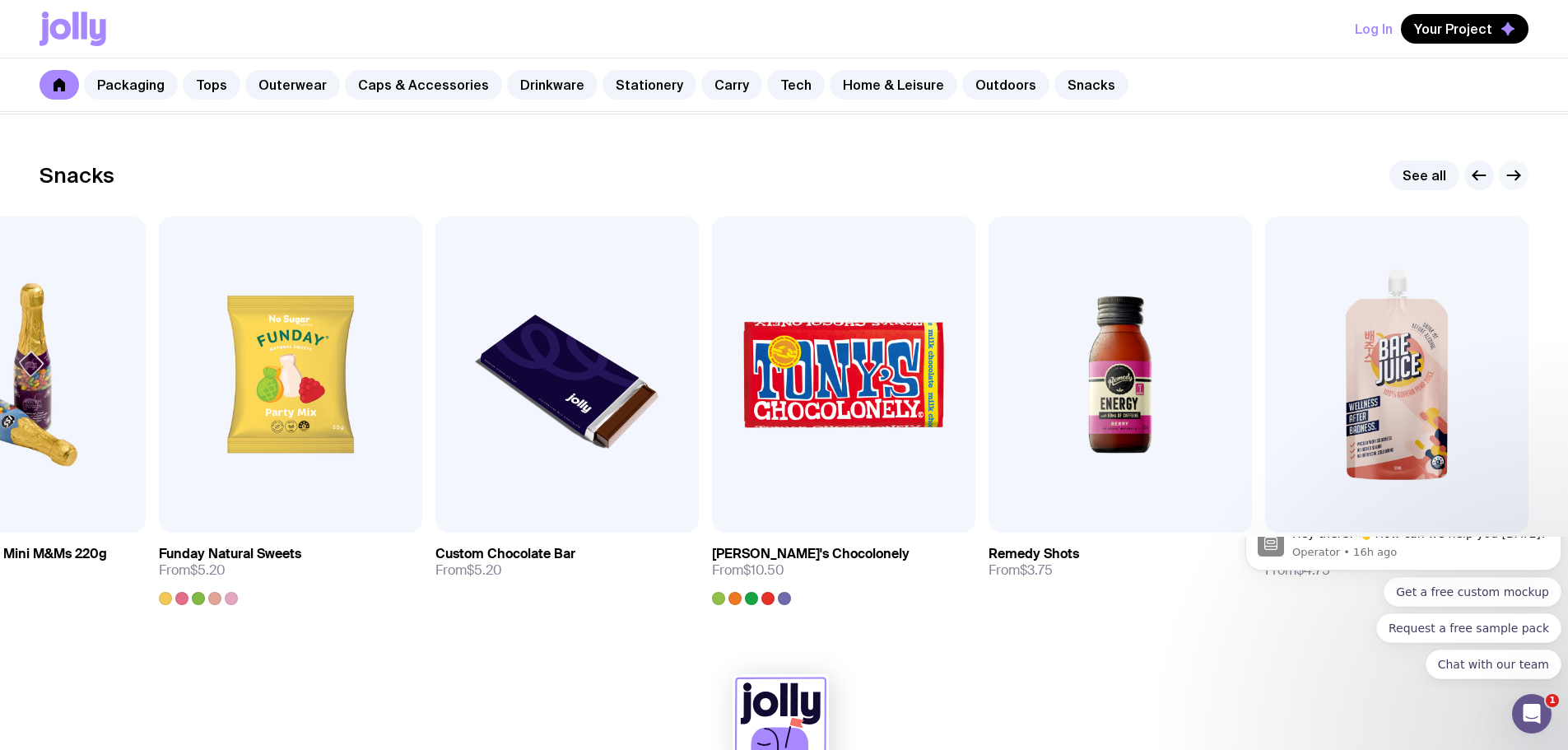
click at [1511, 172] on icon "button" at bounding box center [1514, 175] width 20 height 20
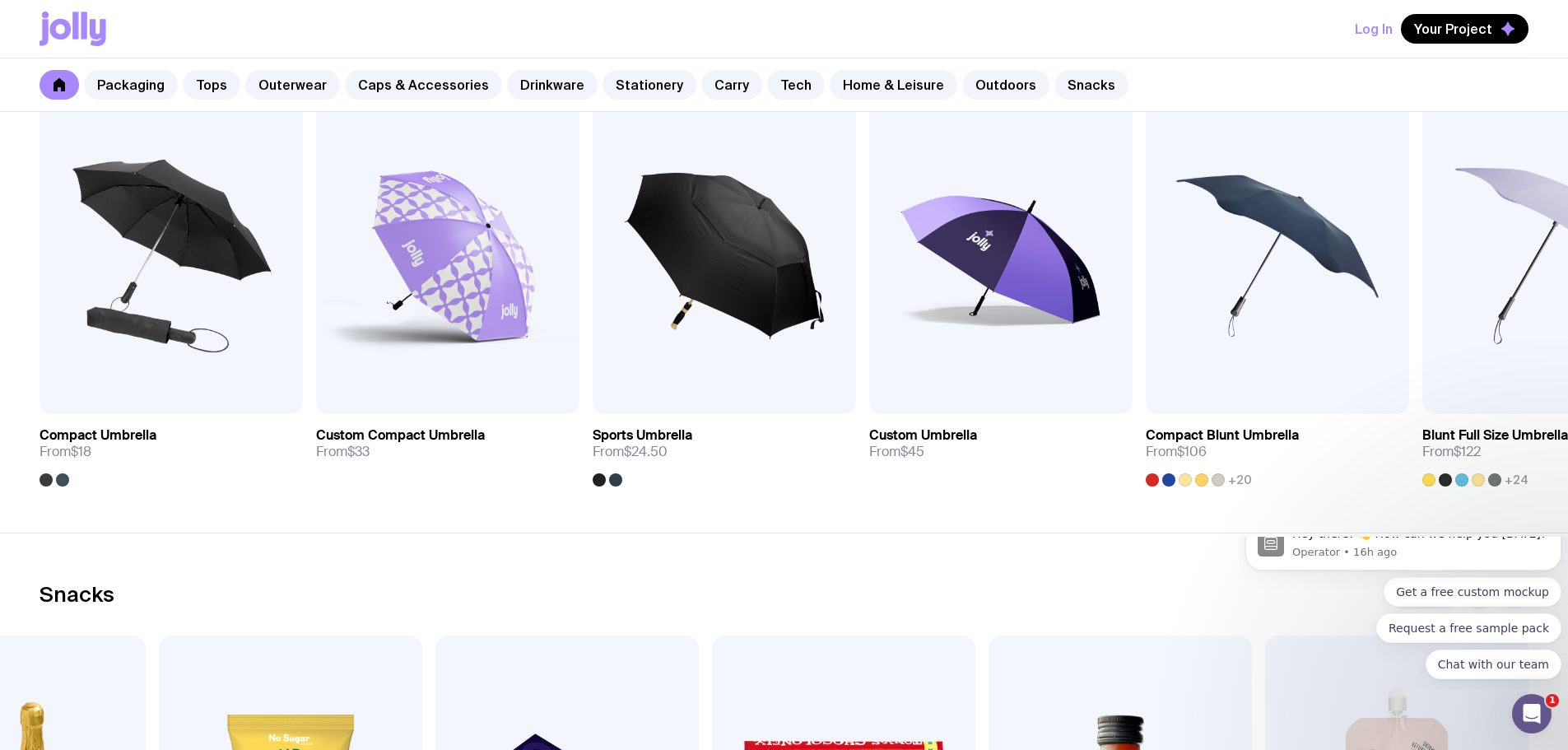
scroll to position [5102, 0]
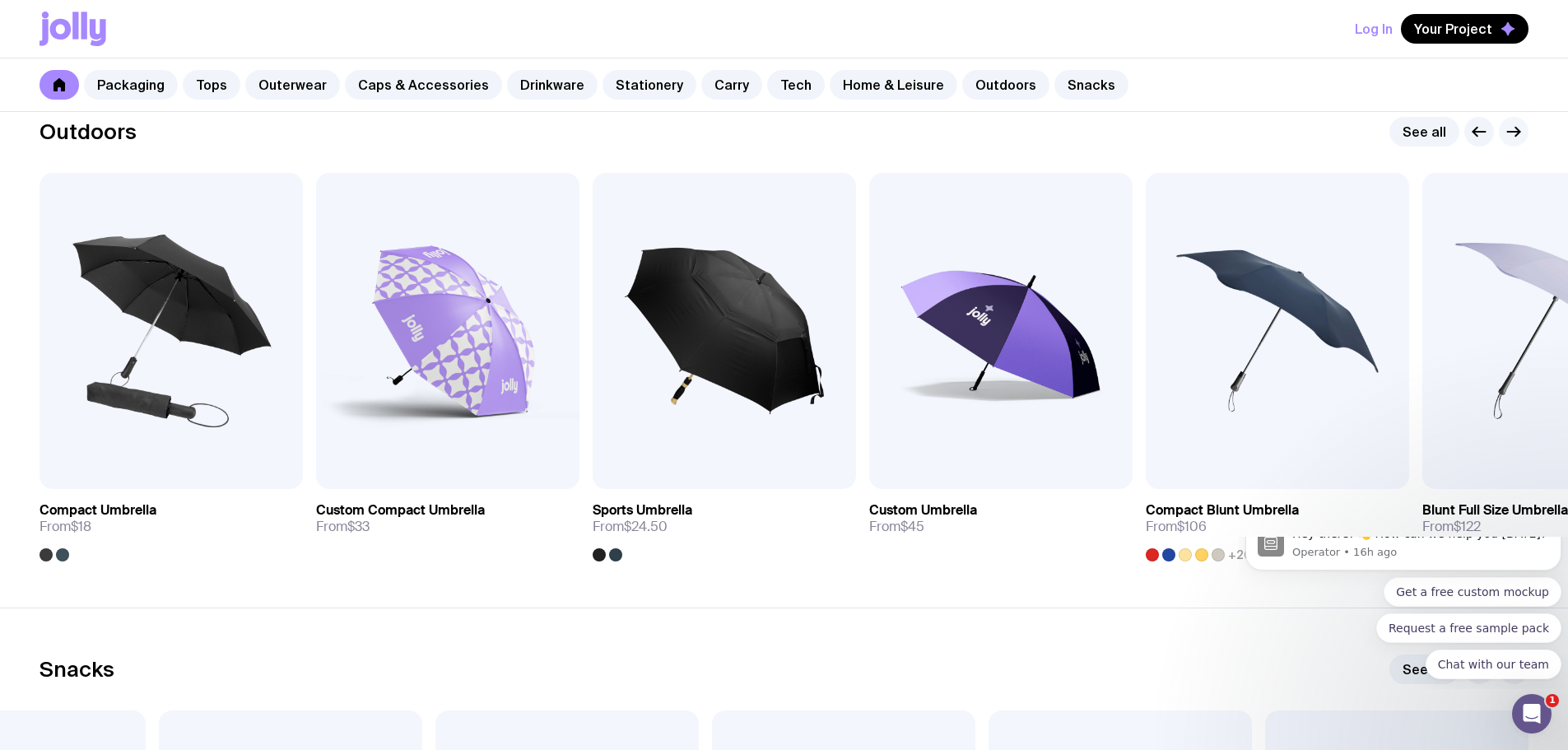
click at [1516, 124] on icon "button" at bounding box center [1514, 132] width 20 height 20
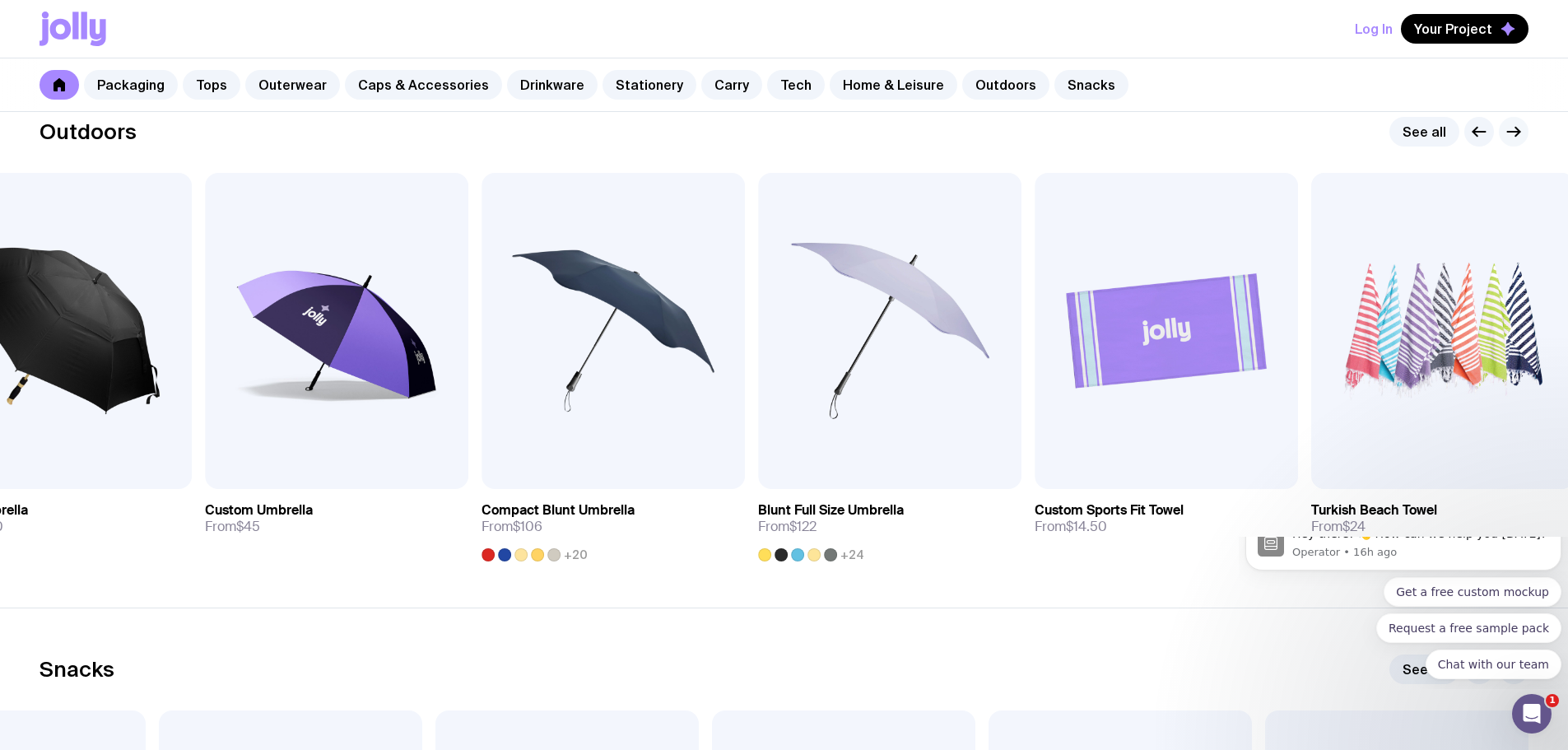
click at [1516, 124] on icon "button" at bounding box center [1514, 132] width 20 height 20
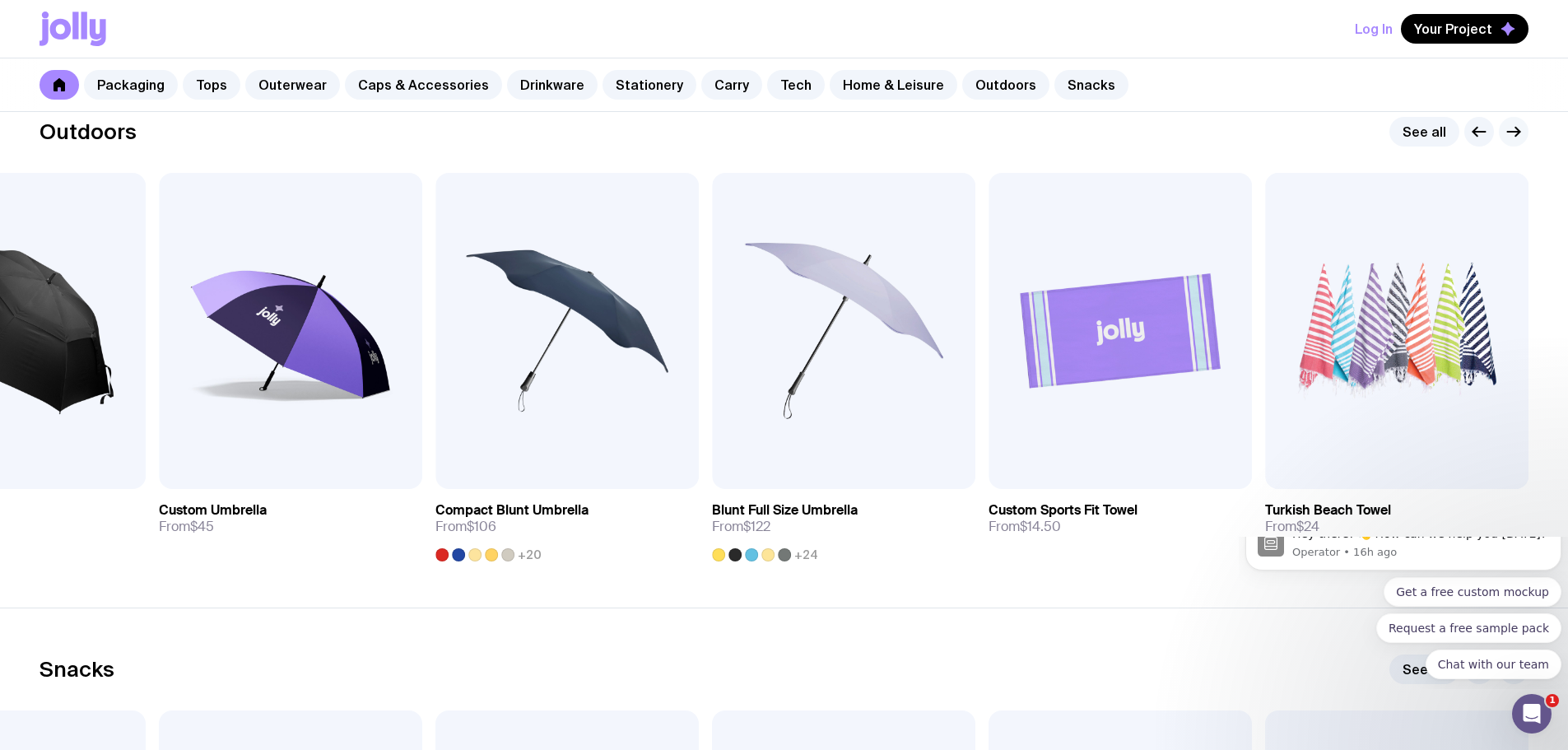
click at [1516, 125] on icon "button" at bounding box center [1514, 132] width 20 height 20
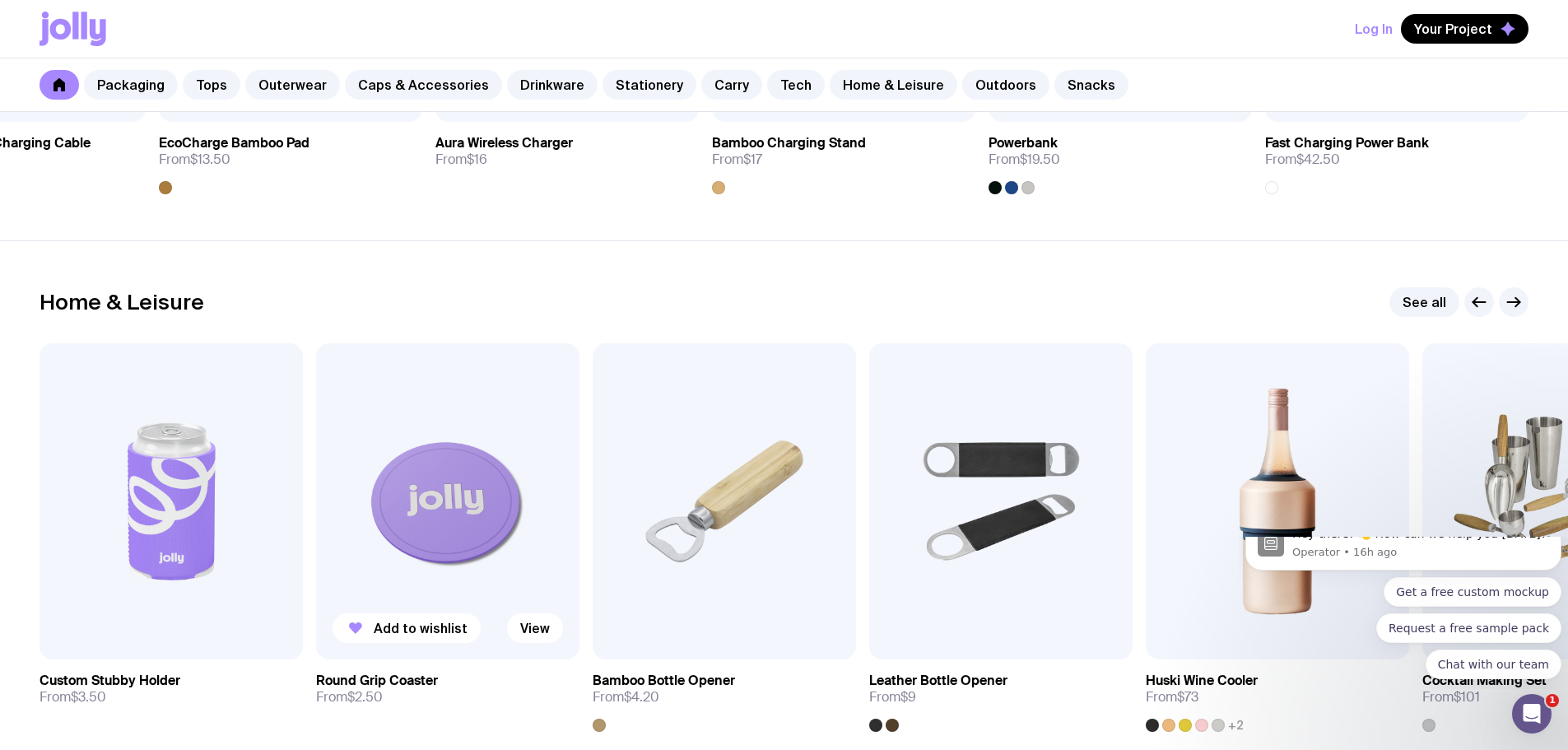
scroll to position [4115, 0]
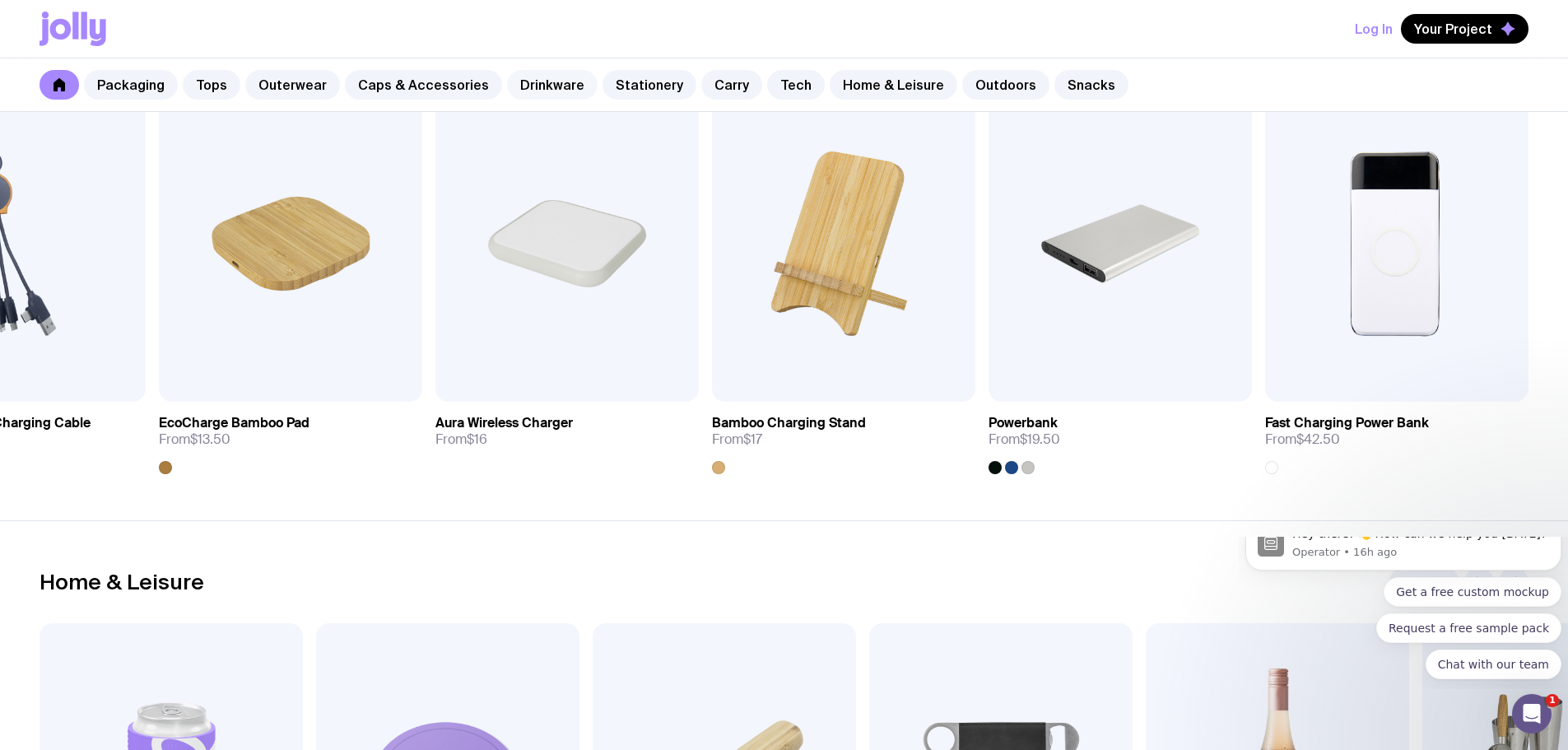
click at [524, 81] on link "Drinkware" at bounding box center [552, 84] width 91 height 29
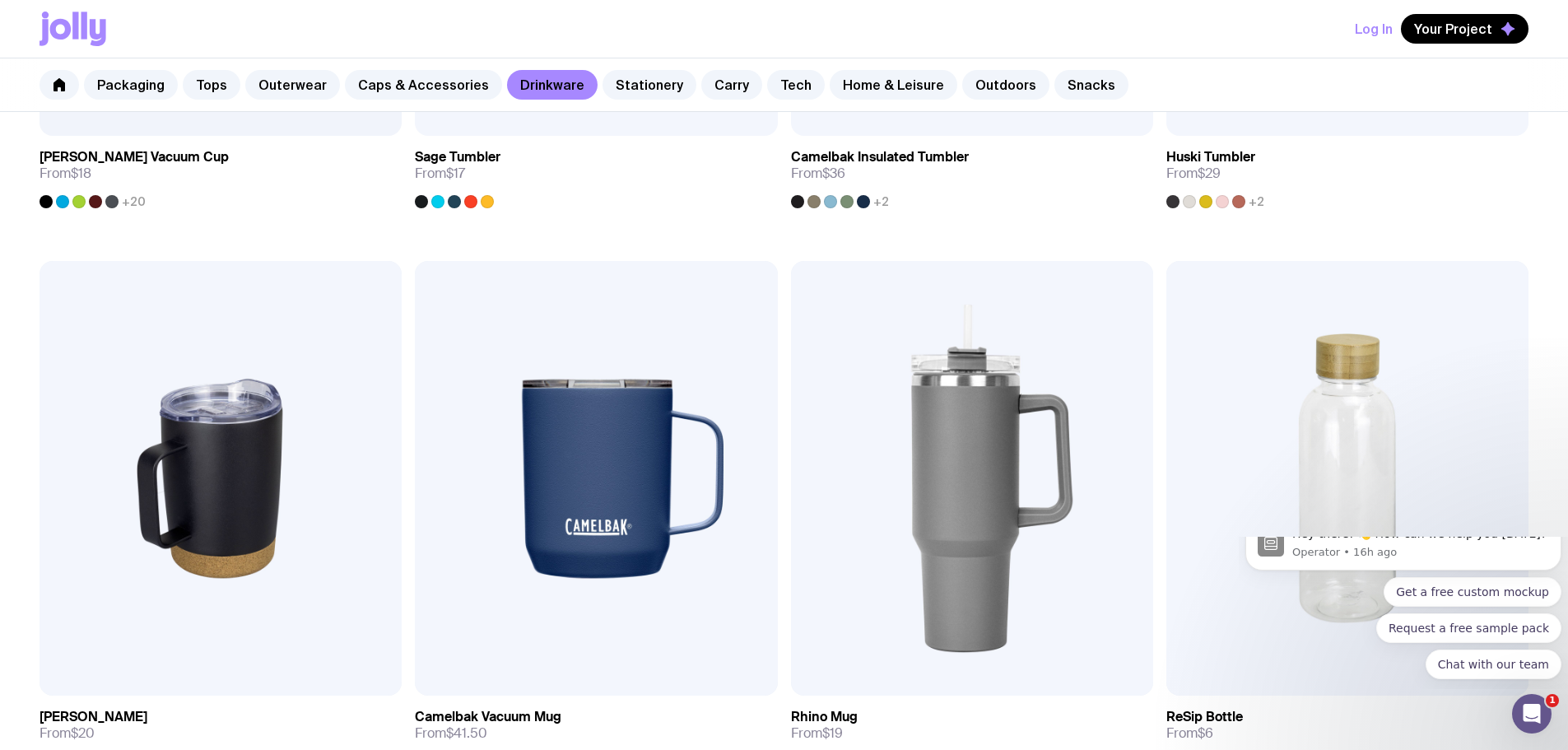
scroll to position [1317, 0]
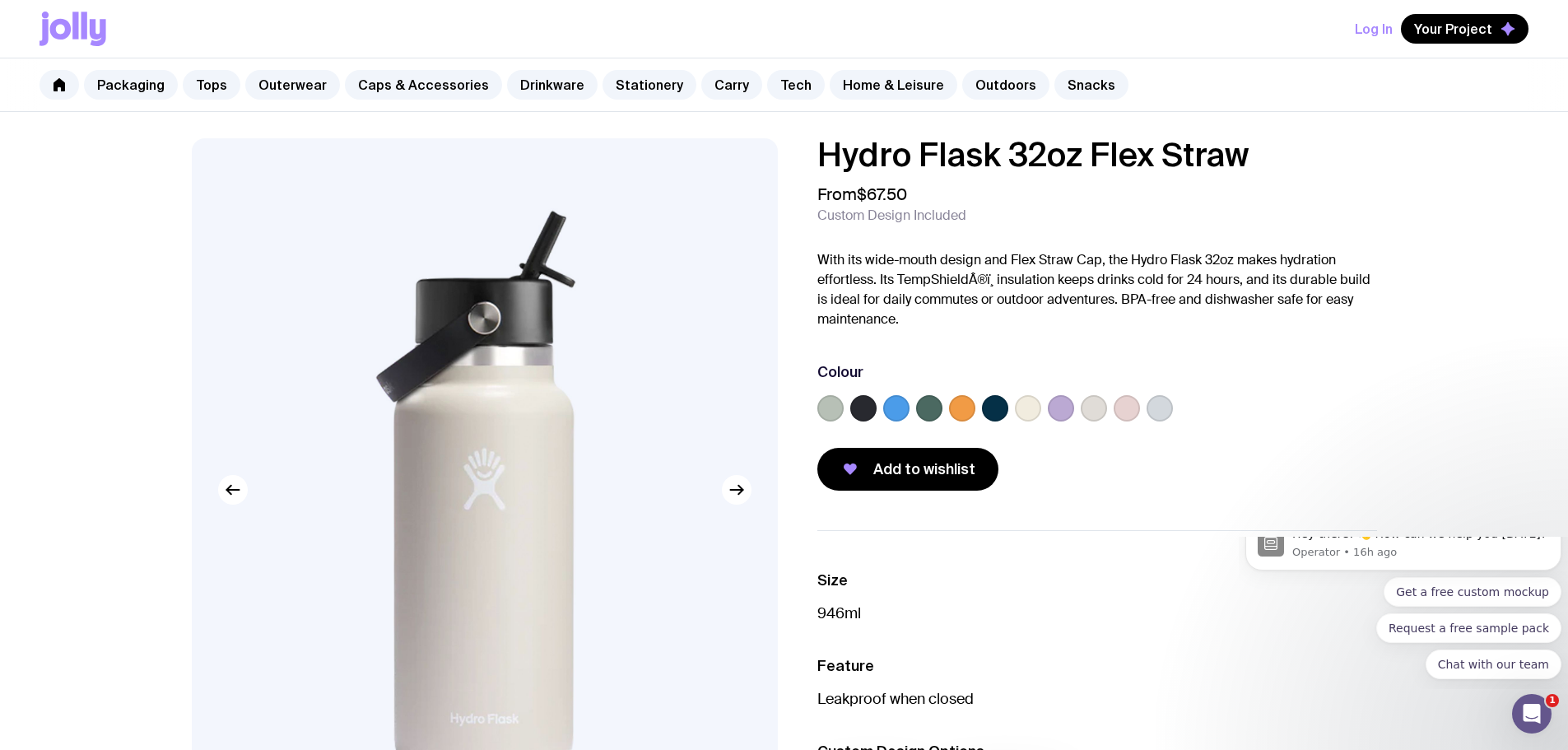
click at [1007, 411] on label at bounding box center [996, 409] width 27 height 27
click at [0, 0] on input "radio" at bounding box center [0, 0] width 0 height 0
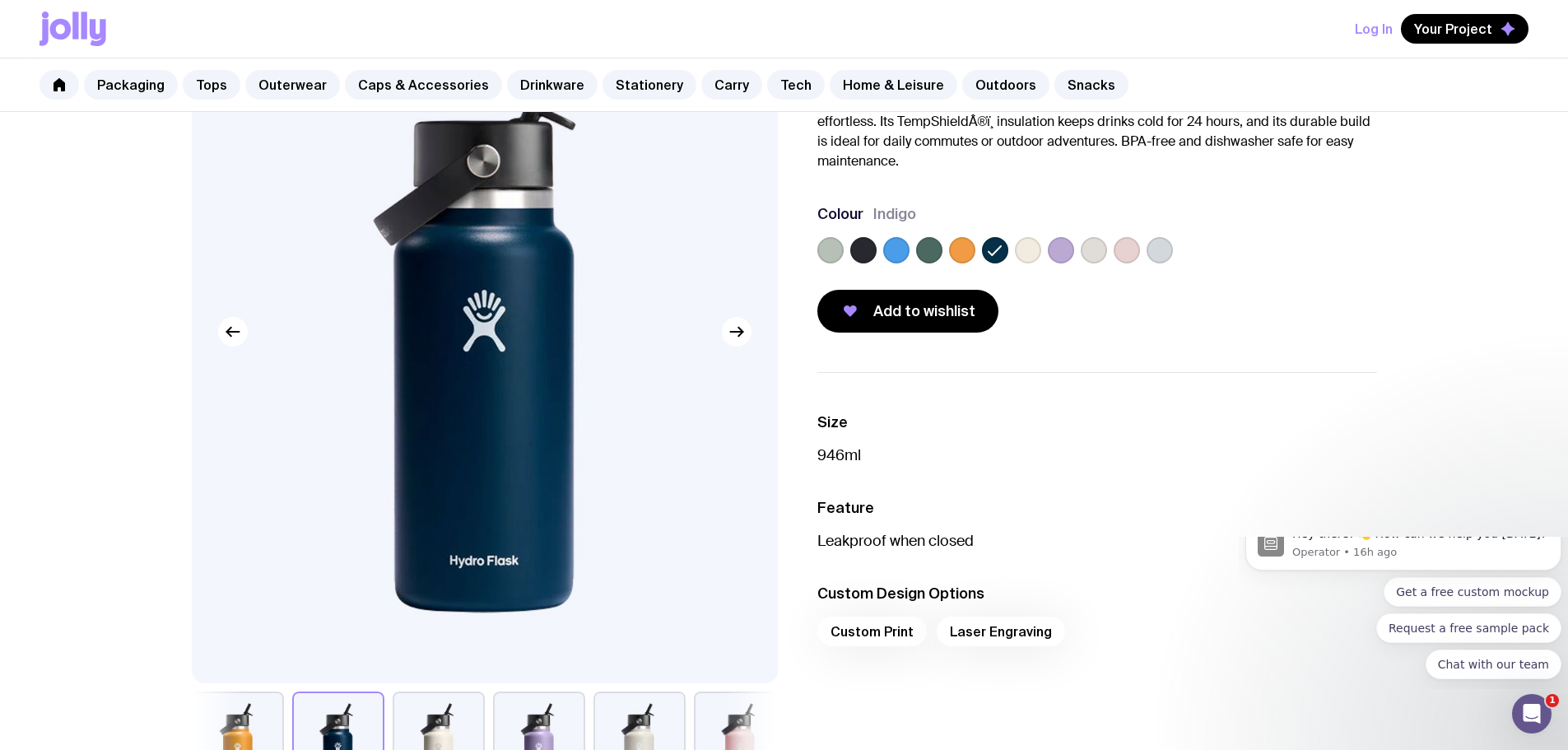
scroll to position [164, 0]
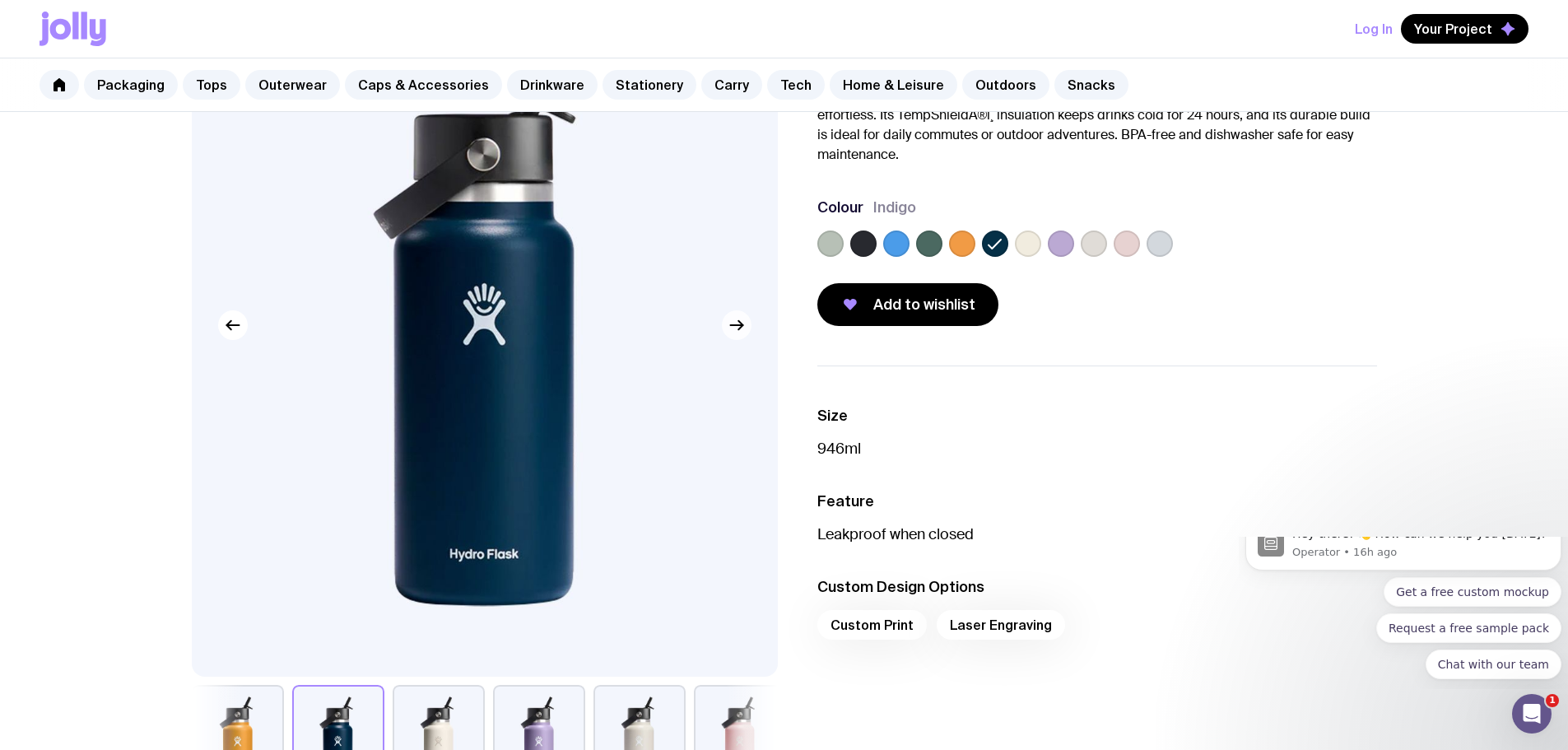
click at [732, 329] on icon "button" at bounding box center [737, 325] width 20 height 20
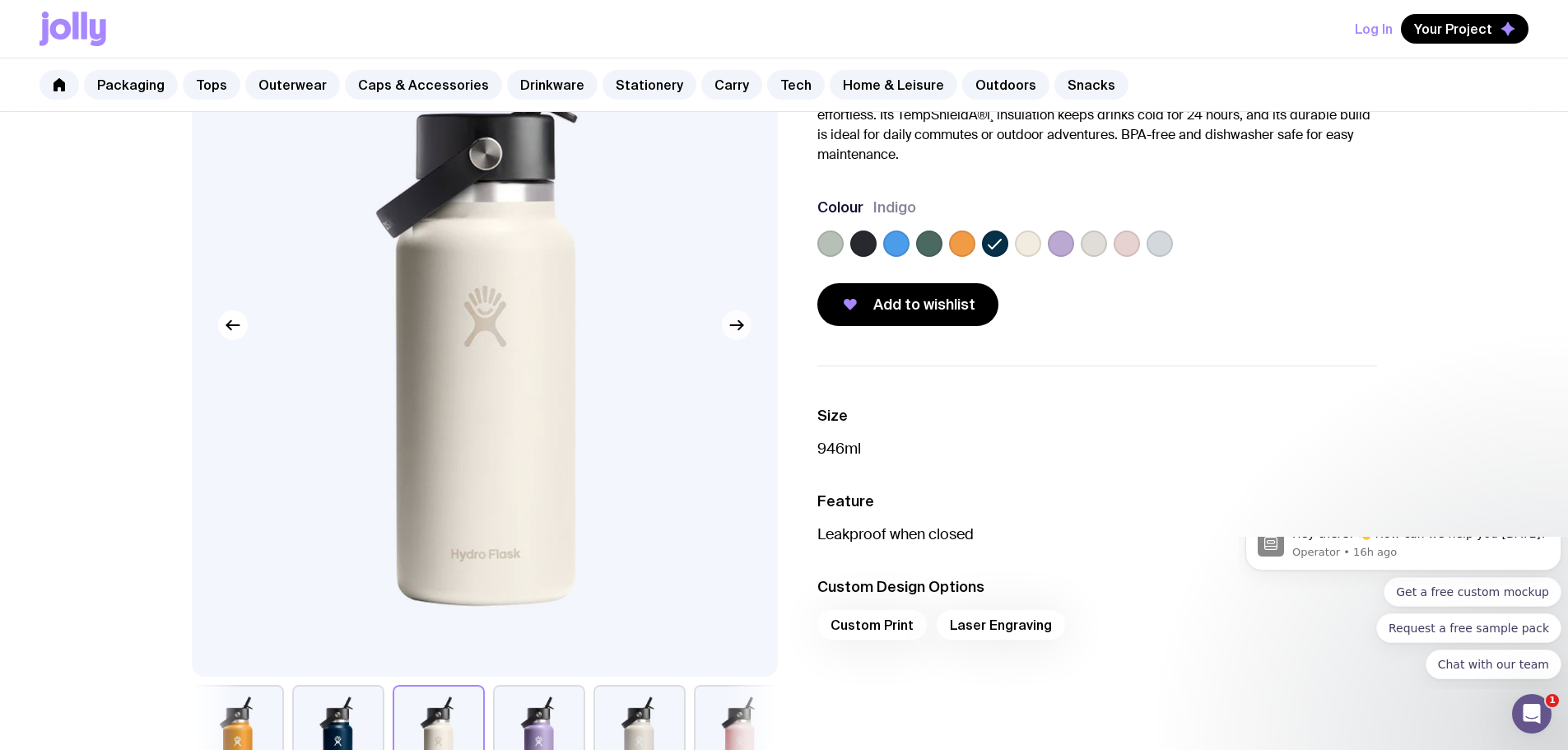
click at [733, 329] on icon "button" at bounding box center [737, 325] width 20 height 20
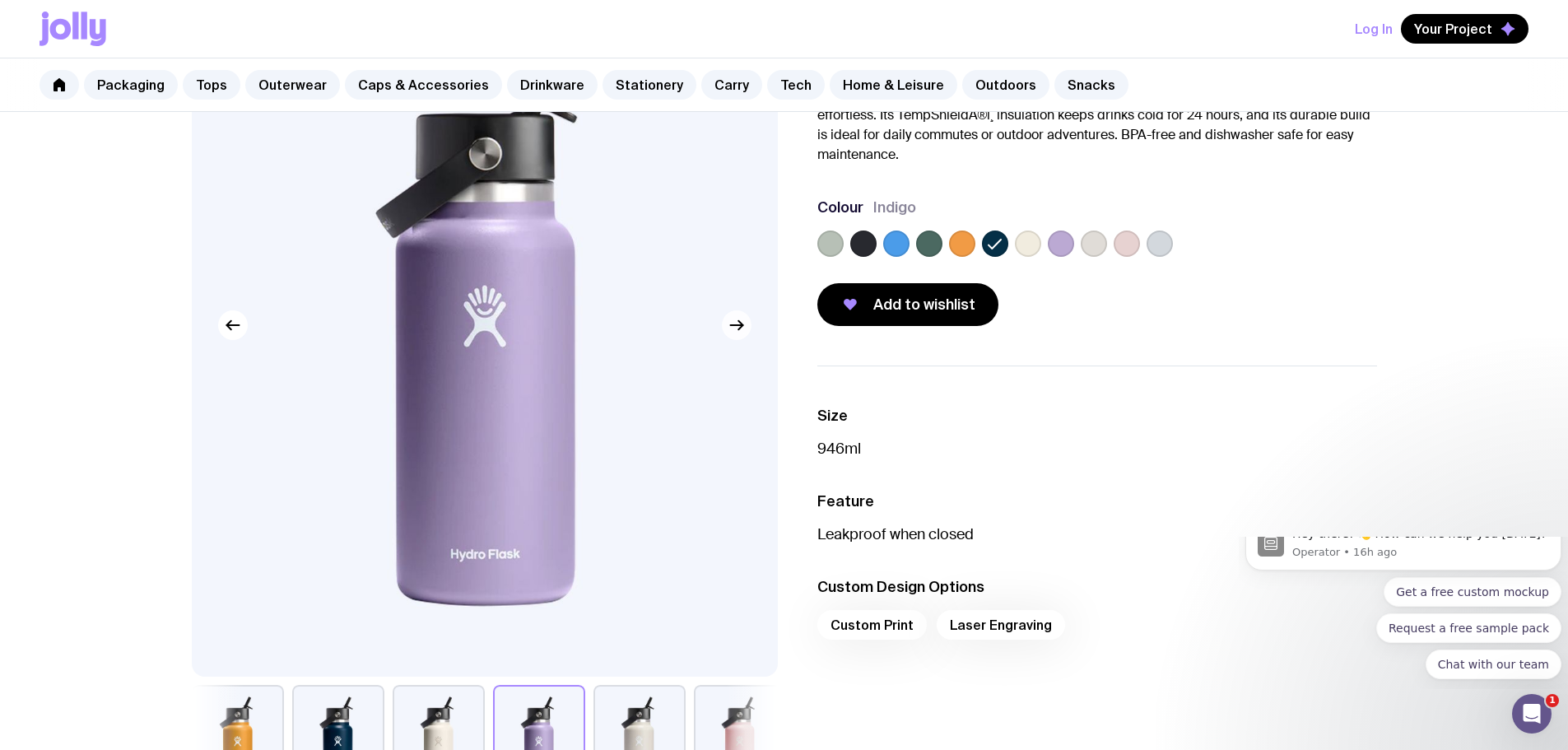
click at [733, 329] on icon "button" at bounding box center [737, 325] width 20 height 20
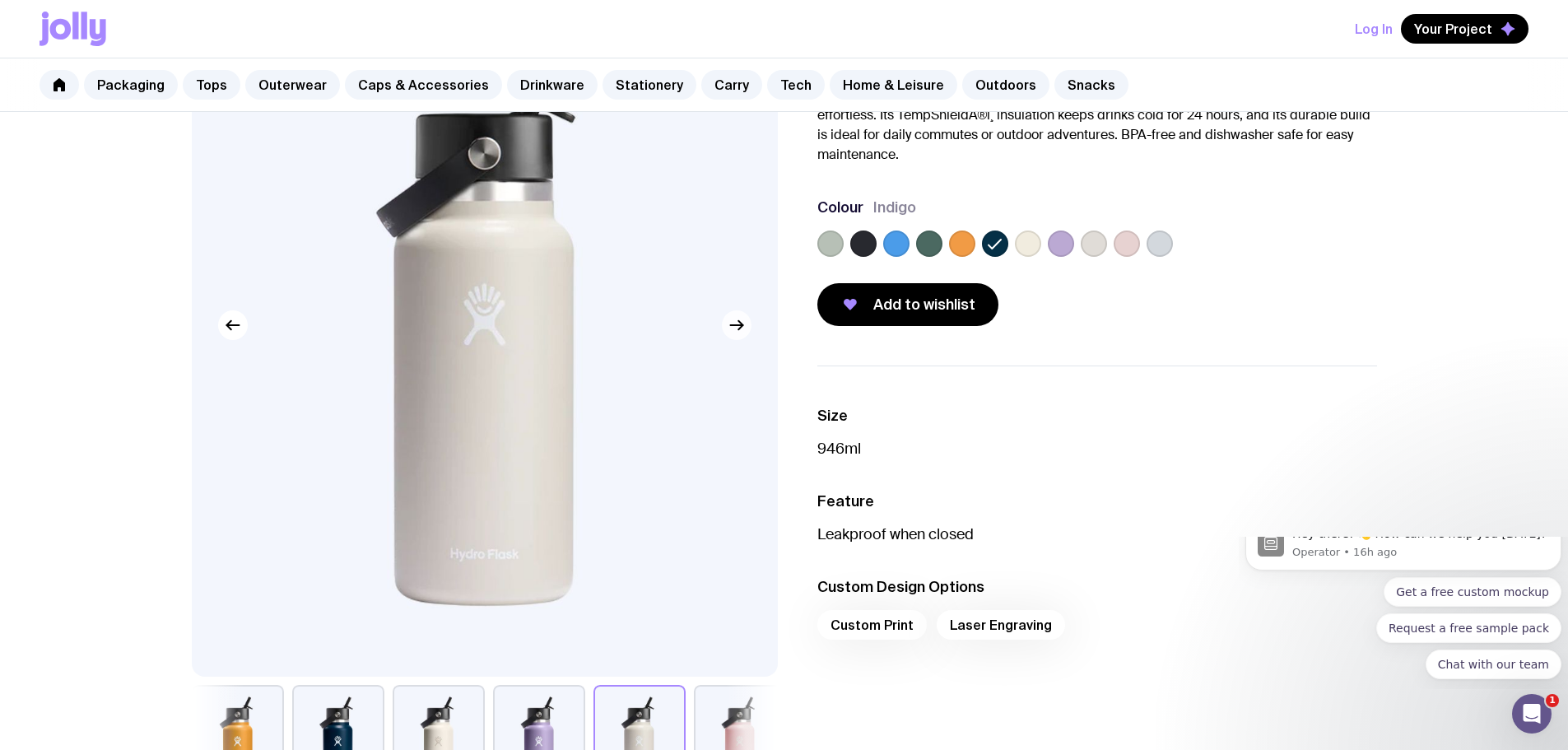
click at [734, 327] on icon "button" at bounding box center [737, 325] width 20 height 20
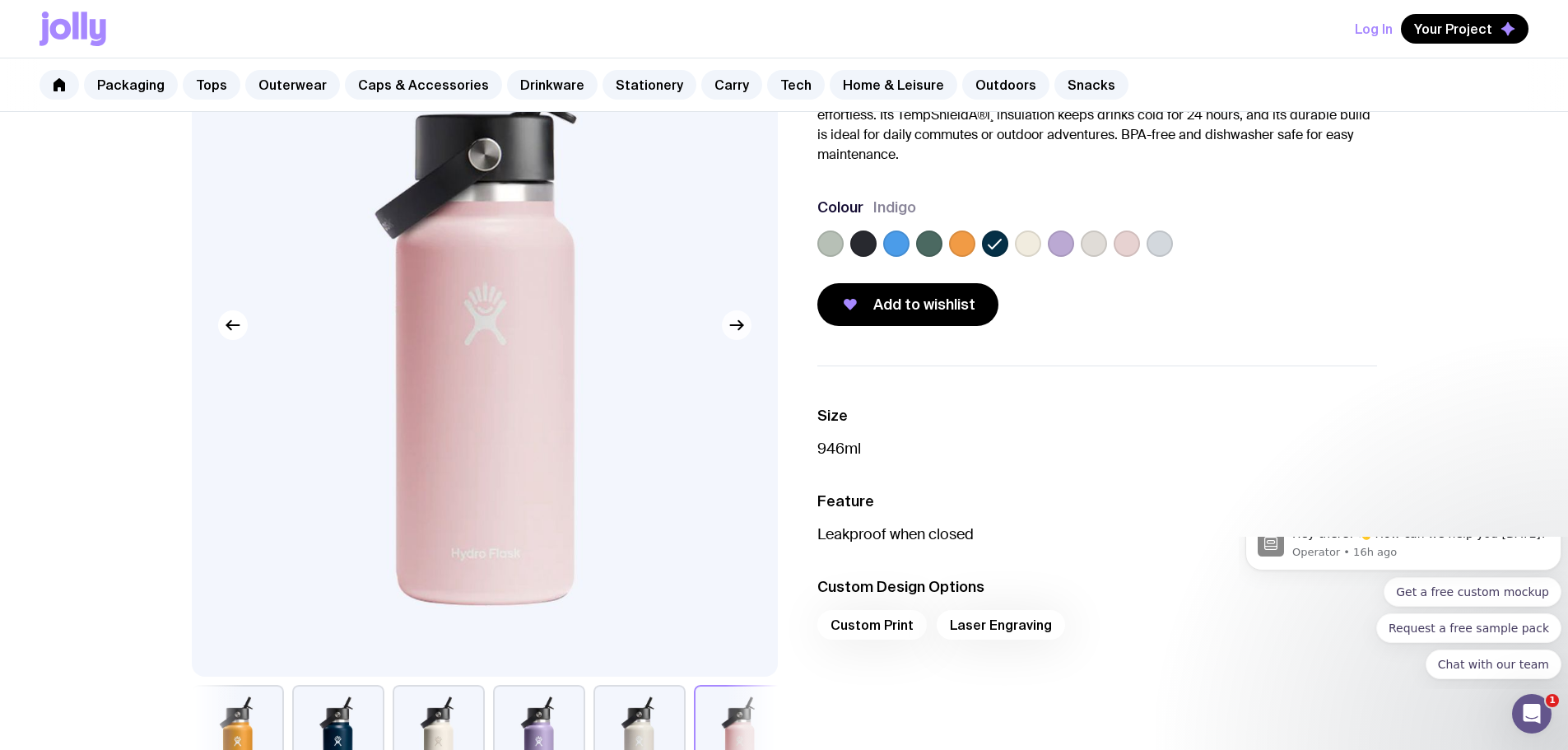
click at [734, 327] on icon "button" at bounding box center [737, 325] width 20 height 20
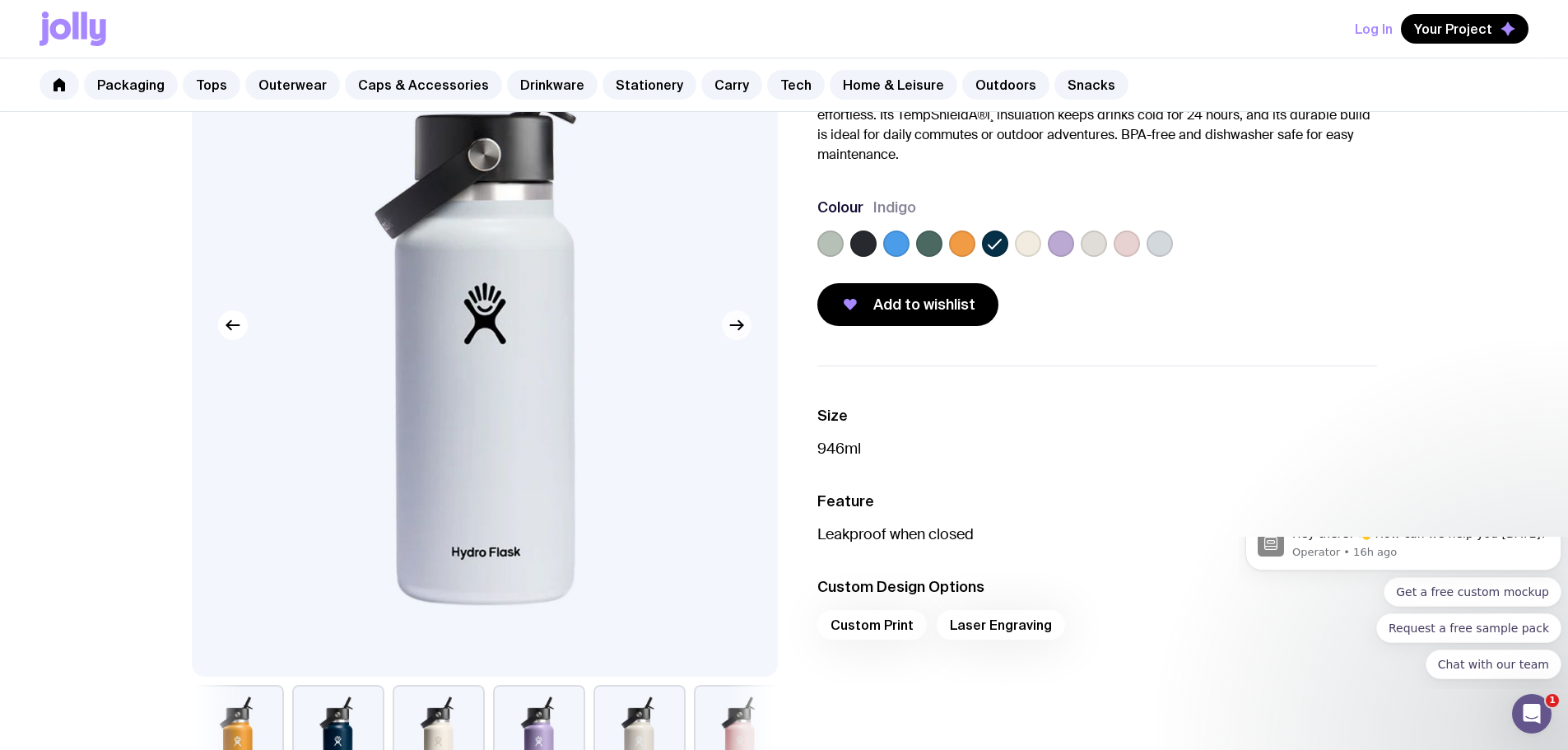
click at [734, 327] on icon "button" at bounding box center [737, 325] width 20 height 20
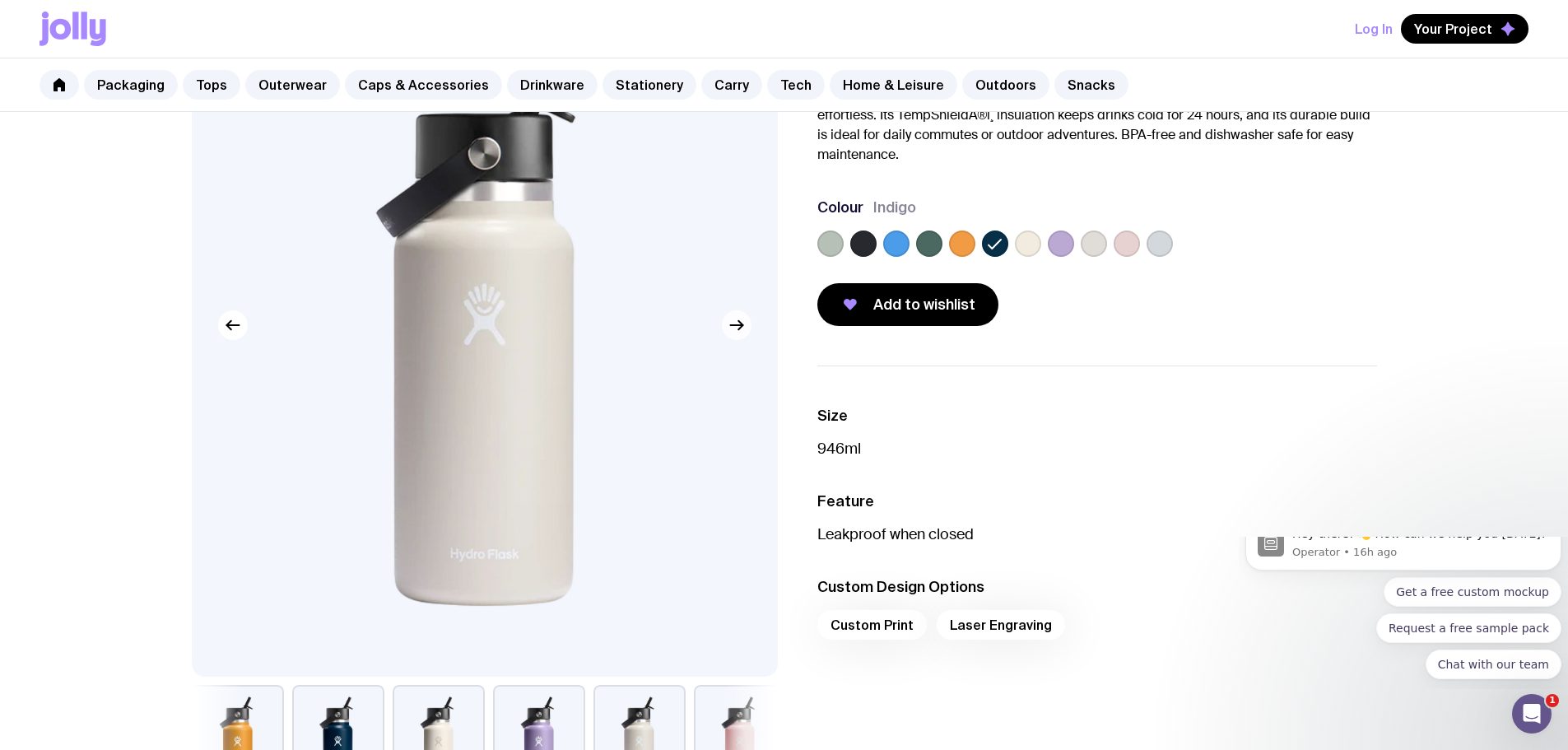
click at [734, 327] on icon "button" at bounding box center [737, 325] width 20 height 20
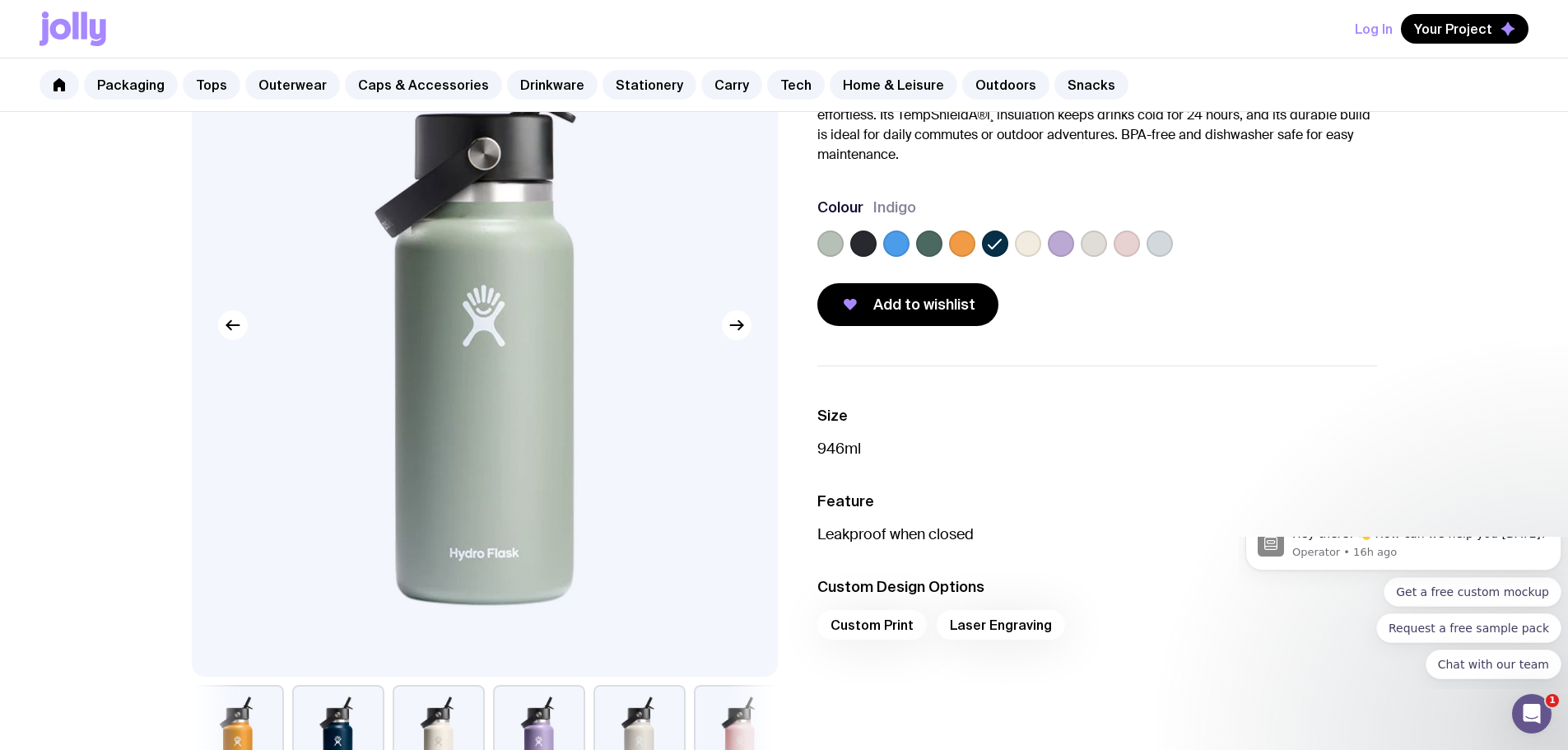
click at [838, 236] on label at bounding box center [831, 243] width 27 height 27
click at [0, 0] on input "radio" at bounding box center [0, 0] width 0 height 0
click at [1025, 248] on label at bounding box center [1028, 243] width 27 height 27
click at [0, 0] on input "radio" at bounding box center [0, 0] width 0 height 0
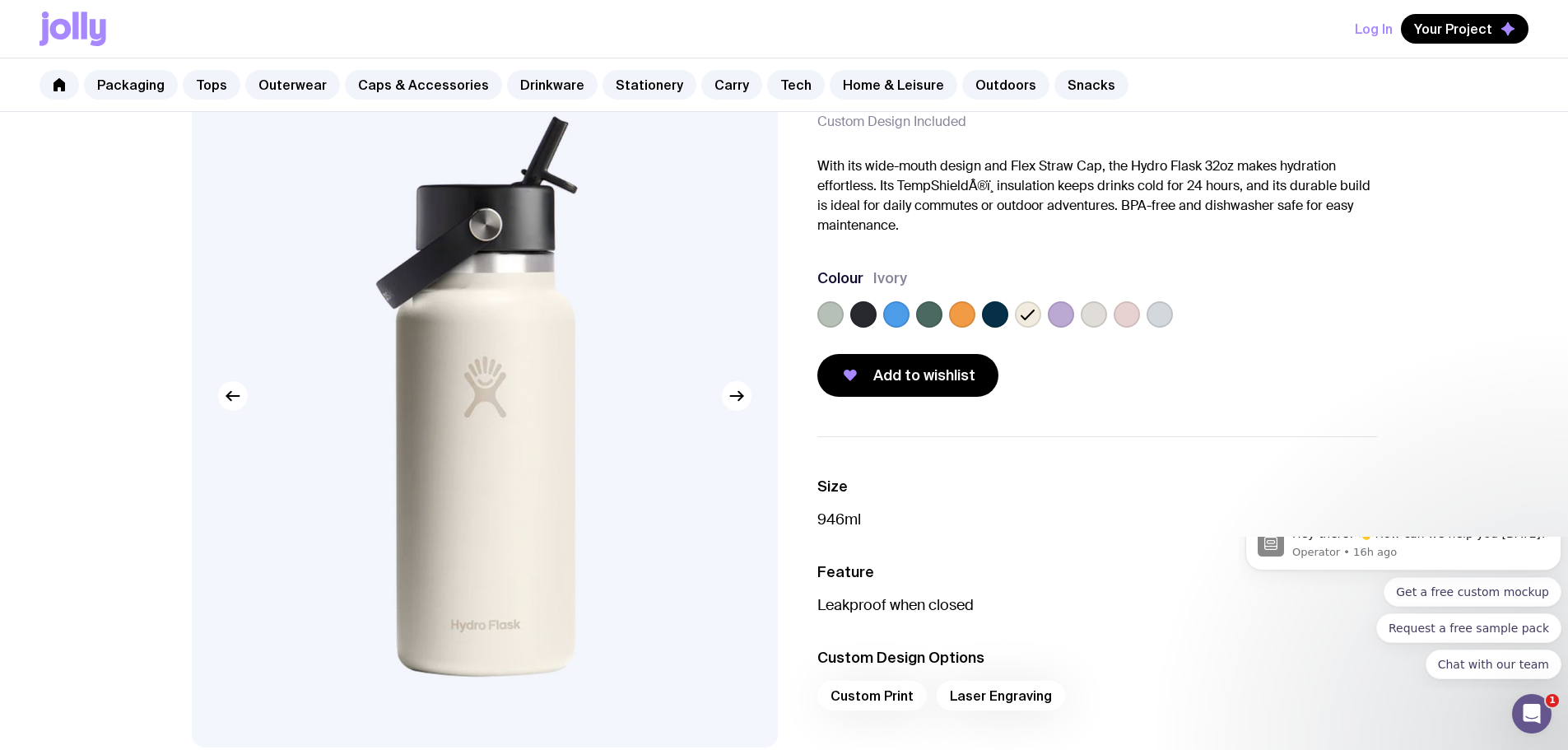
scroll to position [0, 0]
